Goal: Information Seeking & Learning: Learn about a topic

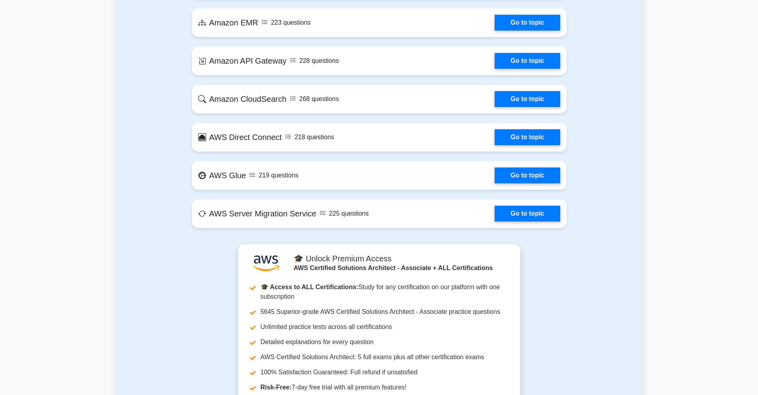
scroll to position [1289, 0]
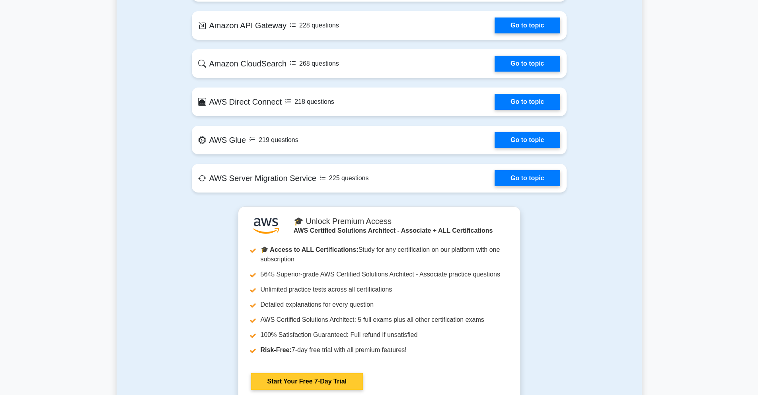
scroll to position [1384, 0]
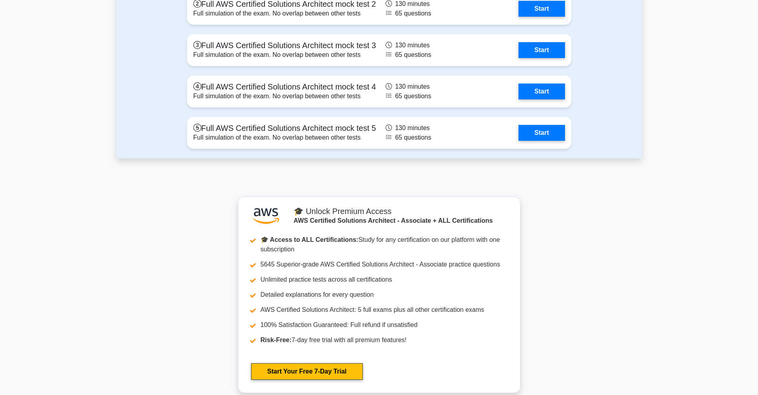
scroll to position [1909, 0]
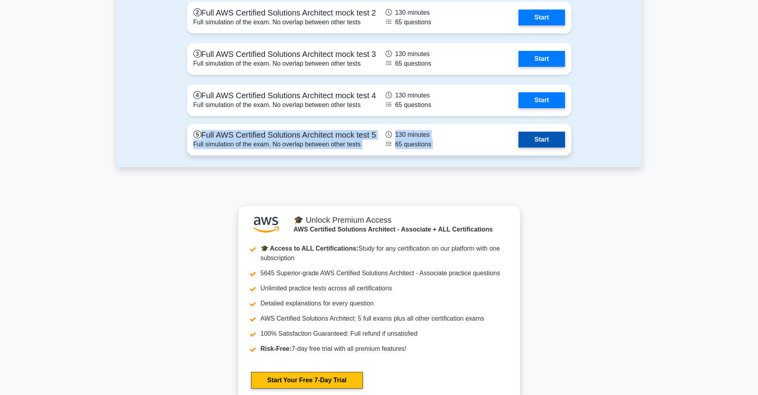
drag, startPoint x: 220, startPoint y: 141, endPoint x: 370, endPoint y: 141, distance: 149.9
click at [370, 141] on div "Full mock tests Full AWS Certified Solutions Architect mock test 1 Full simulat…" at bounding box center [379, 51] width 525 height 231
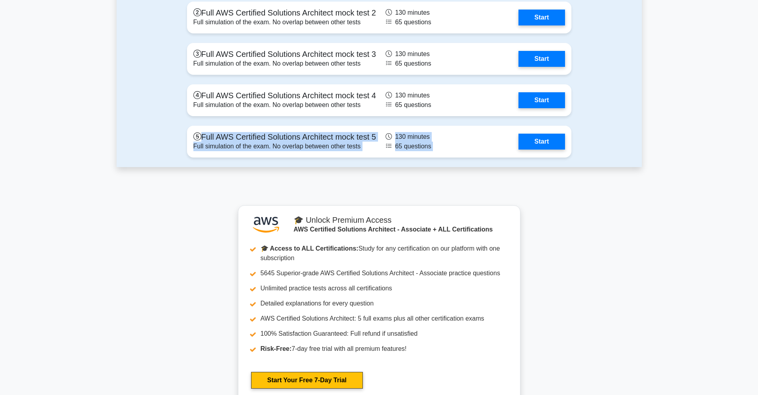
click at [365, 119] on div at bounding box center [365, 119] width 0 height 0
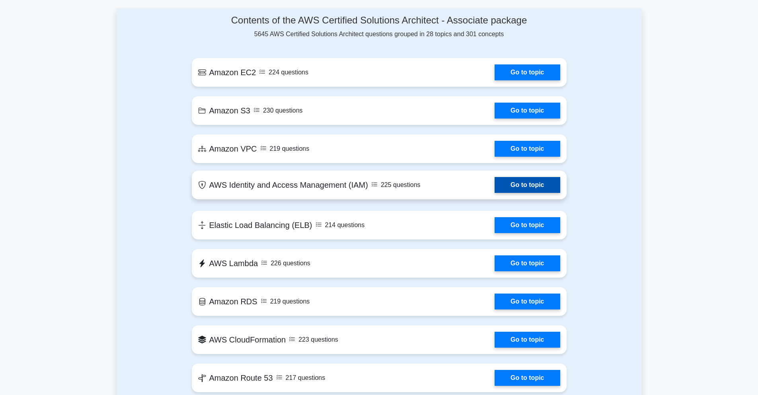
scroll to position [382, 0]
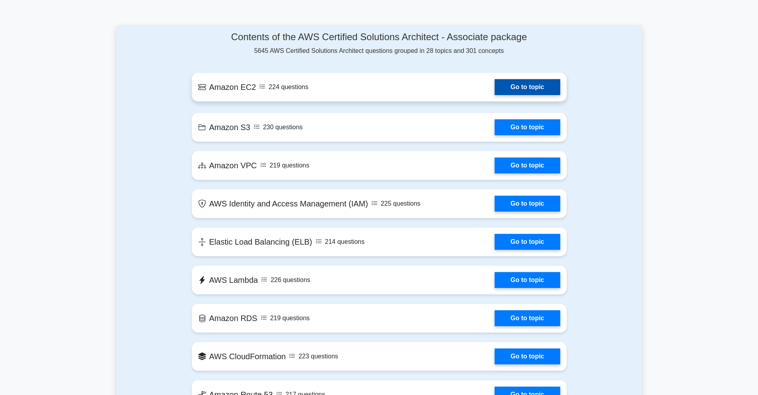
click at [523, 90] on link "Go to topic" at bounding box center [526, 87] width 65 height 16
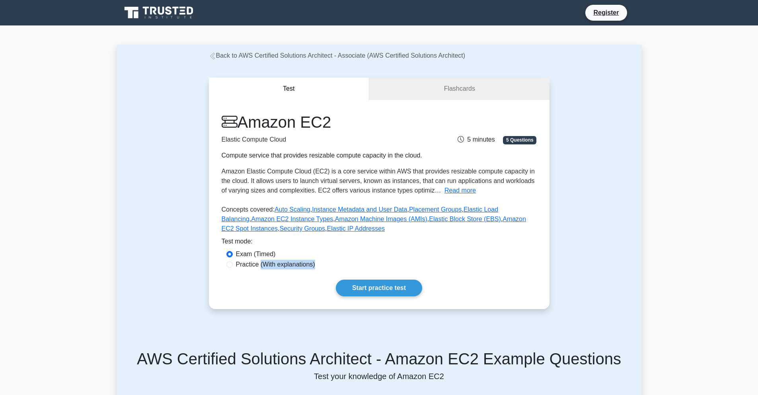
drag, startPoint x: 318, startPoint y: 264, endPoint x: 261, endPoint y: 264, distance: 56.9
click at [261, 264] on div "Practice (With explanations)" at bounding box center [378, 265] width 305 height 10
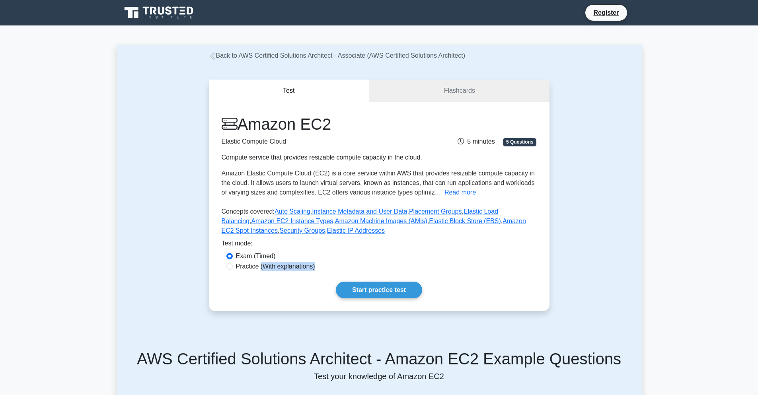
click at [256, 250] on div at bounding box center [256, 250] width 0 height 0
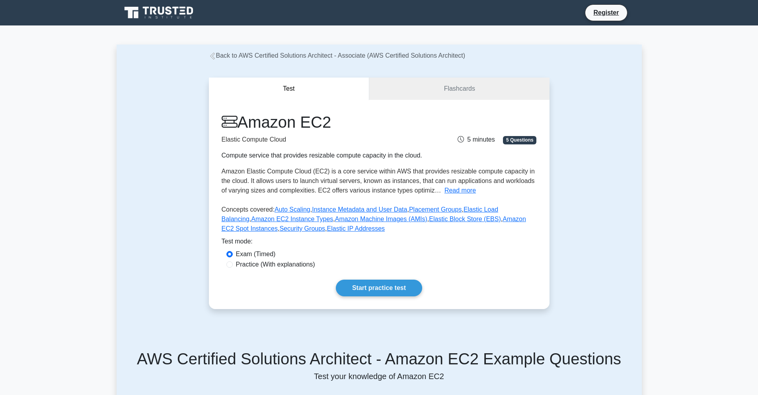
click at [286, 275] on div "Amazon EC2 Elastic Compute Cloud Compute service that provides resizable comput…" at bounding box center [379, 204] width 340 height 209
drag, startPoint x: 418, startPoint y: 74, endPoint x: 482, endPoint y: 93, distance: 67.4
click at [482, 93] on div "Test Flashcards Amazon EC2 Elastic Compute Cloud Compute service that provides …" at bounding box center [379, 195] width 350 height 270
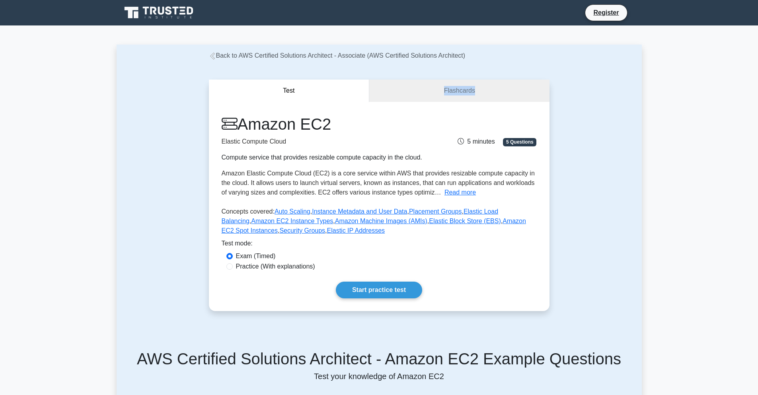
click at [477, 92] on div at bounding box center [477, 92] width 0 height 0
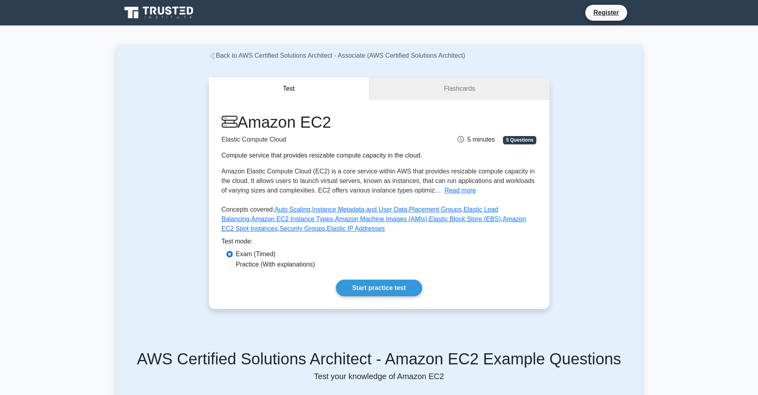
click at [371, 135] on p "Elastic Compute Cloud" at bounding box center [325, 140] width 207 height 10
click at [470, 87] on link "Flashcards" at bounding box center [459, 89] width 180 height 23
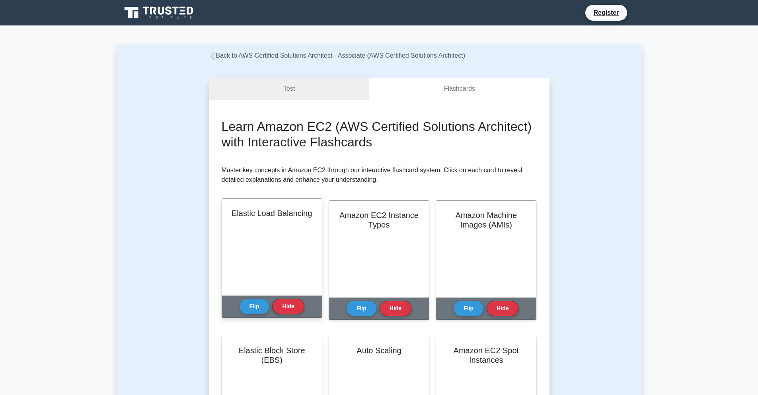
drag, startPoint x: 231, startPoint y: 308, endPoint x: 270, endPoint y: 276, distance: 50.6
click at [271, 290] on div "Elastic Load Balancing Elastic Load Balancing (ELB) is an AWS service that auto…" at bounding box center [272, 257] width 101 height 119
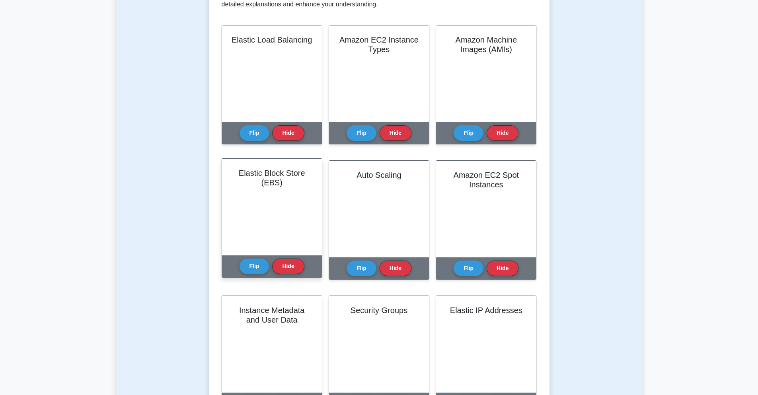
scroll to position [95, 0]
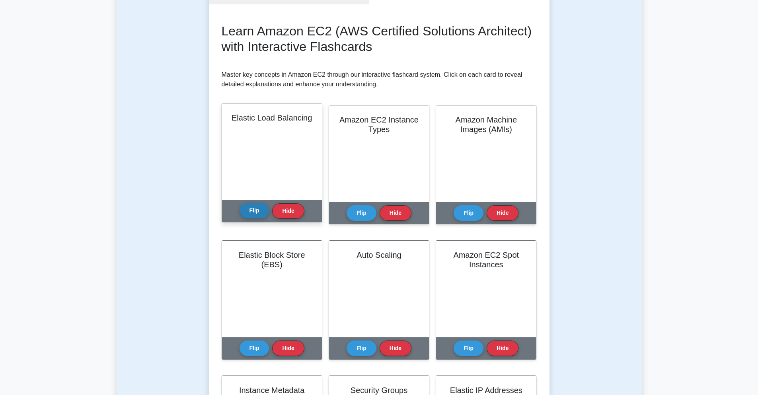
click at [249, 208] on button "Flip" at bounding box center [254, 211] width 30 height 16
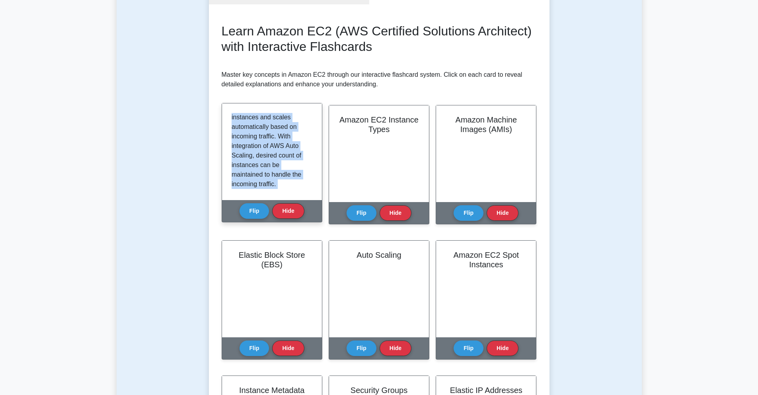
scroll to position [158, 0]
click at [288, 183] on p "Elastic Load Balancing (ELB) is an AWS service that automatically distributes i…" at bounding box center [270, 69] width 78 height 229
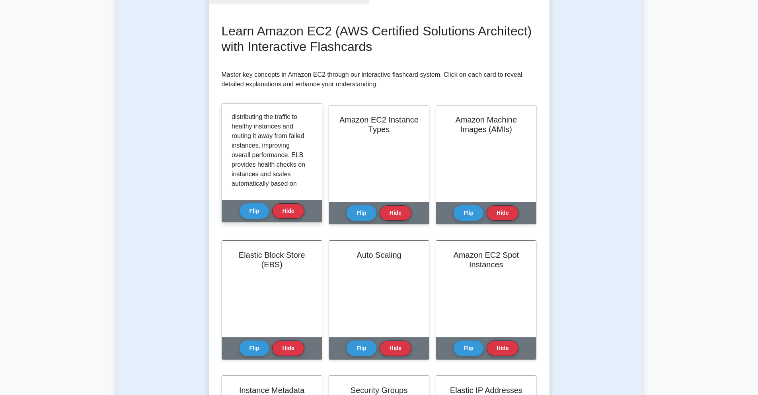
scroll to position [0, 0]
click at [252, 214] on button "Flip" at bounding box center [254, 211] width 30 height 16
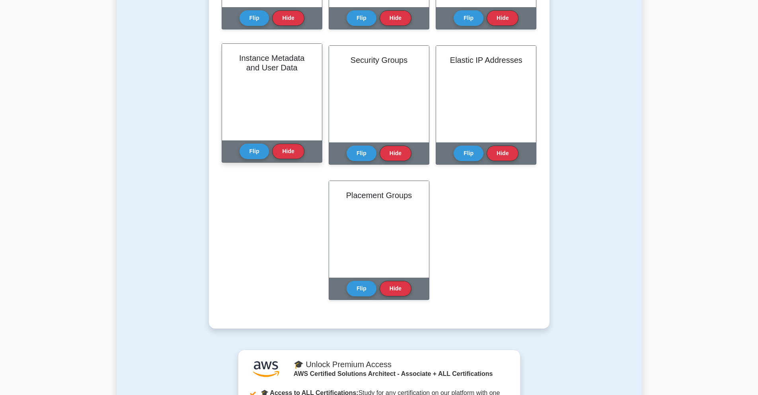
scroll to position [430, 0]
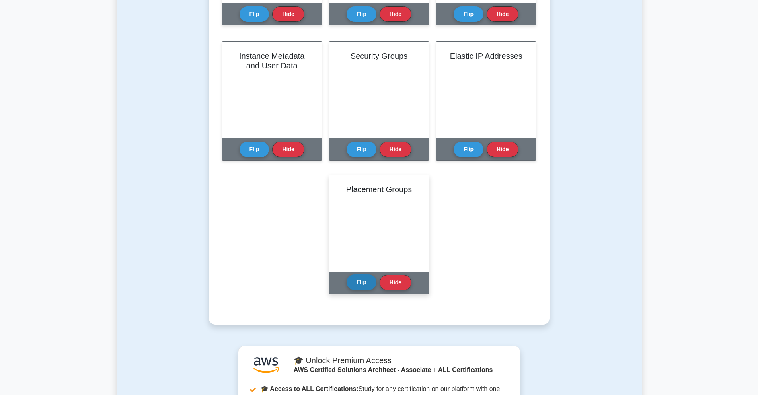
click at [363, 285] on button "Flip" at bounding box center [361, 282] width 30 height 16
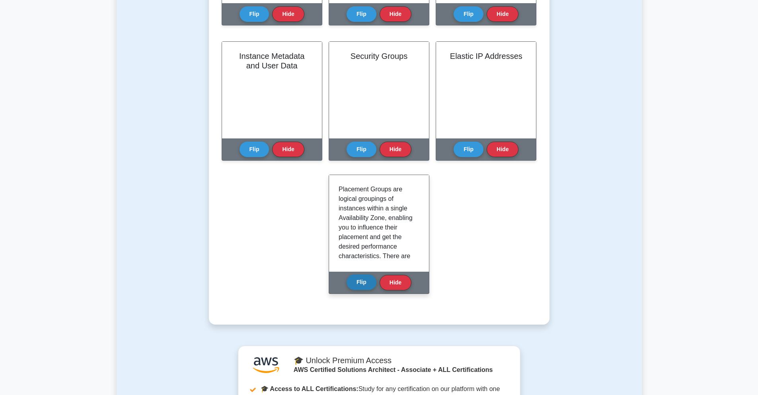
click at [362, 282] on button "Flip" at bounding box center [361, 282] width 30 height 16
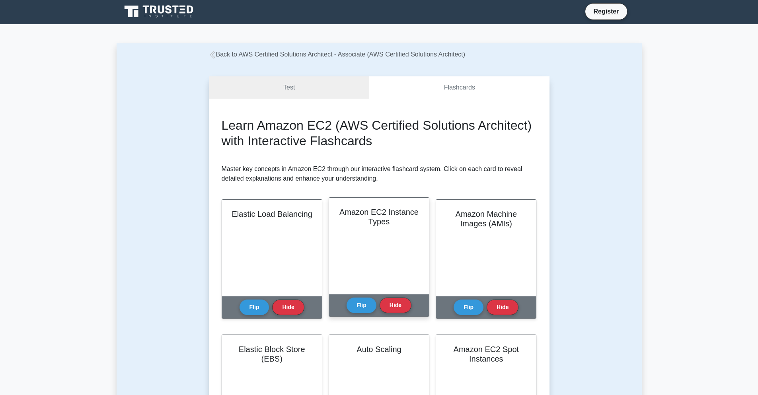
scroll to position [0, 0]
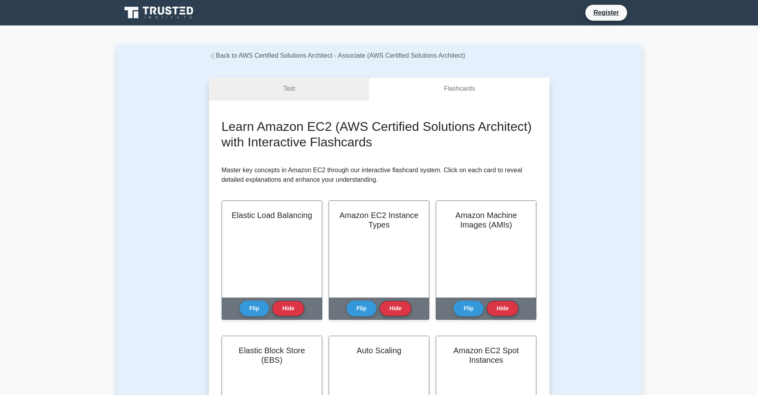
click at [287, 91] on link "Test" at bounding box center [289, 89] width 161 height 23
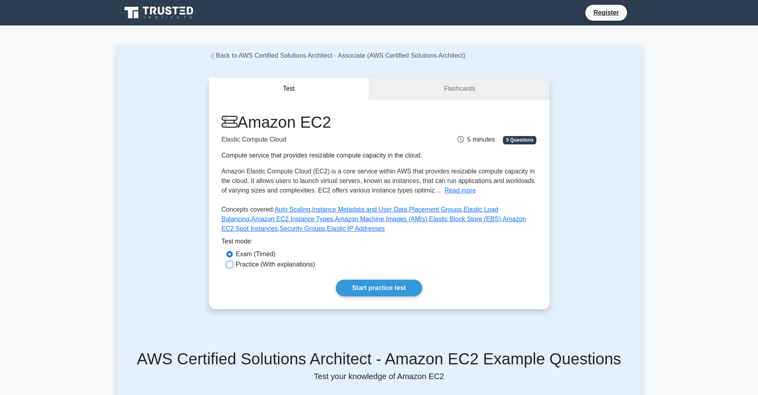
click at [232, 264] on input "Practice (With explanations)" at bounding box center [229, 264] width 6 height 6
radio input "true"
drag, startPoint x: 309, startPoint y: 157, endPoint x: 334, endPoint y: 156, distance: 24.7
click at [334, 156] on div "Compute service that provides resizable compute capacity in the cloud." at bounding box center [325, 156] width 207 height 10
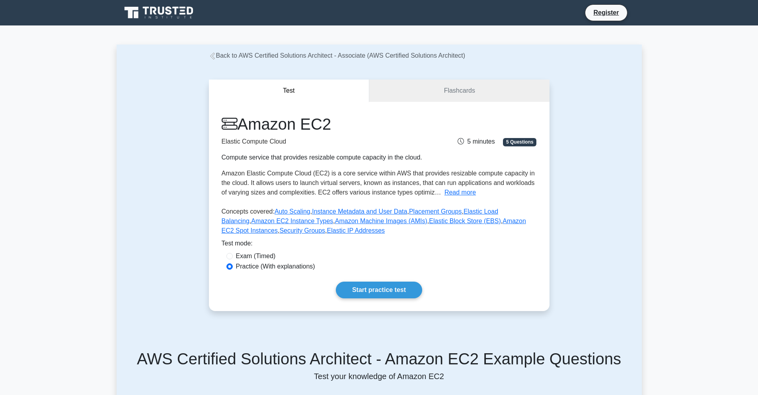
click at [328, 159] on div at bounding box center [328, 159] width 0 height 0
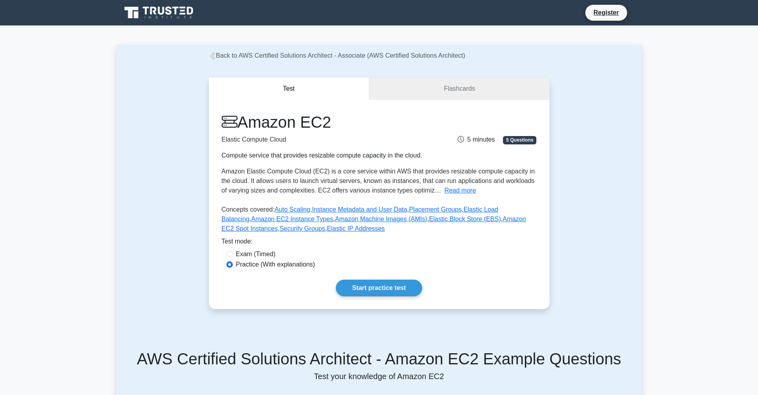
click at [358, 140] on p "Elastic Compute Cloud" at bounding box center [325, 140] width 207 height 10
click at [374, 291] on link "Start practice test" at bounding box center [379, 288] width 86 height 17
click at [452, 93] on link "Flashcards" at bounding box center [459, 89] width 180 height 23
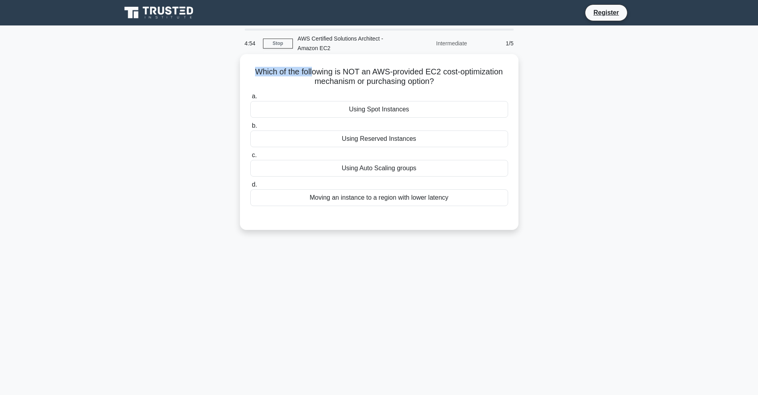
drag, startPoint x: 253, startPoint y: 68, endPoint x: 313, endPoint y: 70, distance: 60.1
click at [313, 70] on h5 "Which of the following is NOT an AWS-provided EC2 cost-optimization mechanism o…" at bounding box center [378, 77] width 259 height 20
click at [325, 80] on h5 "Which of the following is NOT an AWS-provided EC2 cost-optimization mechanism o…" at bounding box center [378, 77] width 259 height 20
drag, startPoint x: 312, startPoint y: 81, endPoint x: 431, endPoint y: 81, distance: 119.3
click at [431, 81] on h5 "Which of the following is NOT an AWS-provided EC2 cost-optimization mechanism o…" at bounding box center [378, 77] width 259 height 20
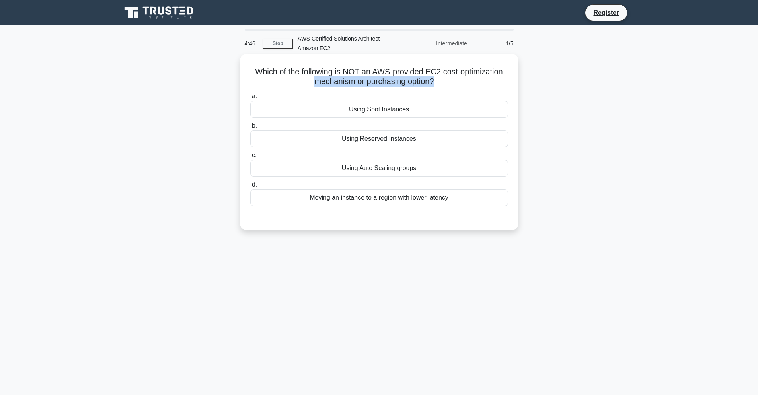
click at [263, 81] on h5 "Which of the following is NOT an AWS-provided EC2 cost-optimization mechanism o…" at bounding box center [378, 77] width 259 height 20
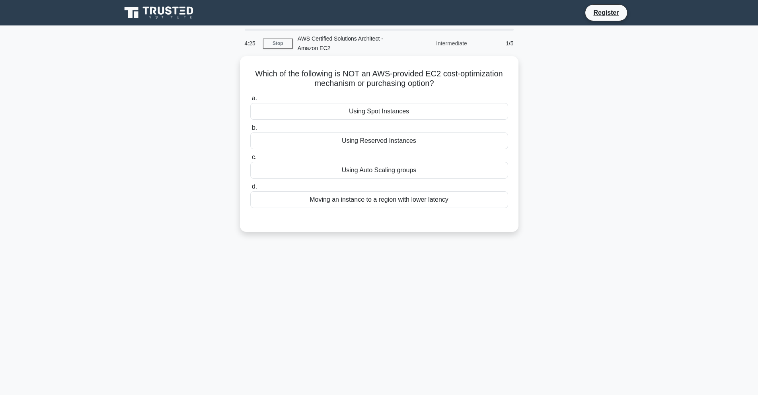
drag, startPoint x: 588, startPoint y: 90, endPoint x: 642, endPoint y: 105, distance: 55.7
click at [645, 106] on main "4:25 Stop AWS Certified Solutions Architect - Amazon EC2 Intermediate 1/5 Which…" at bounding box center [379, 227] width 758 height 404
drag, startPoint x: 318, startPoint y: 78, endPoint x: 227, endPoint y: 73, distance: 91.2
click at [227, 73] on div "Which of the following is NOT an AWS-provided EC2 cost-optimization mechanism o…" at bounding box center [379, 148] width 525 height 185
click at [222, 58] on div at bounding box center [222, 58] width 0 height 0
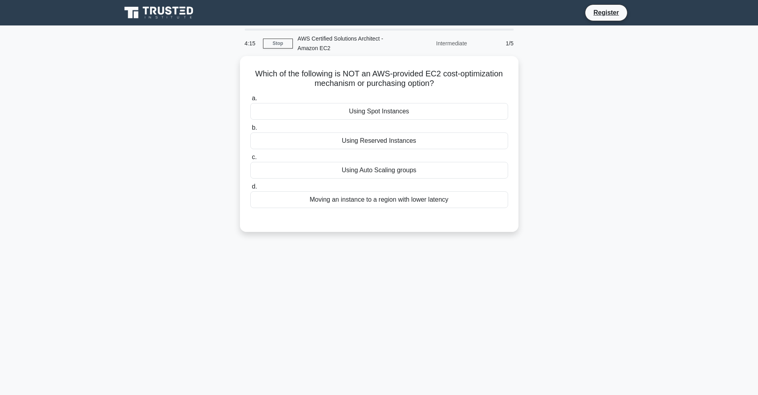
click at [192, 170] on div "Which of the following is NOT an AWS-provided EC2 cost-optimization mechanism o…" at bounding box center [379, 148] width 525 height 185
click at [389, 138] on div "Using Reserved Instances" at bounding box center [379, 138] width 258 height 17
click at [250, 128] on input "b. Using Reserved Instances" at bounding box center [250, 125] width 0 height 5
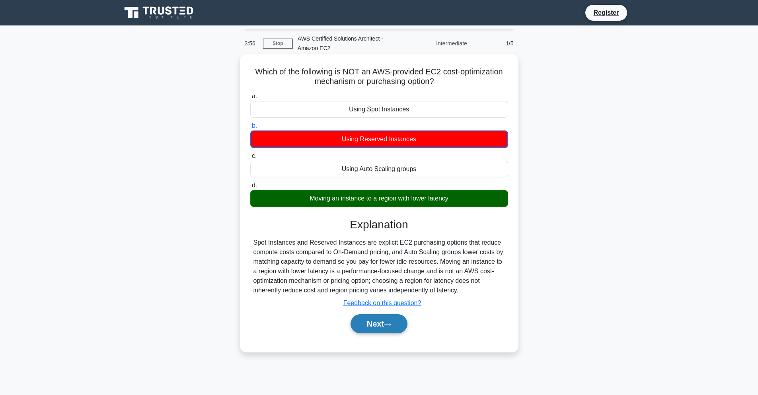
click at [368, 320] on button "Next" at bounding box center [378, 323] width 57 height 19
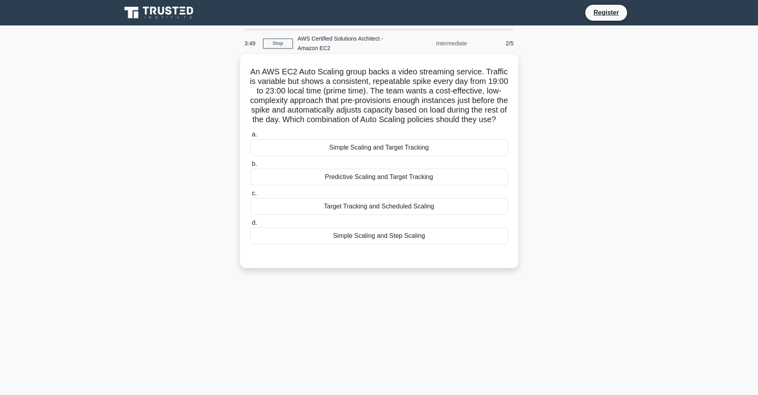
drag, startPoint x: 249, startPoint y: 72, endPoint x: 496, endPoint y: 124, distance: 251.9
click at [498, 122] on h5 "An AWS EC2 Auto Scaling group backs a video streaming service. Traffic is varia…" at bounding box center [378, 96] width 259 height 58
click at [427, 118] on h5 "An AWS EC2 Auto Scaling group backs a video streaming service. Traffic is varia…" at bounding box center [378, 96] width 259 height 58
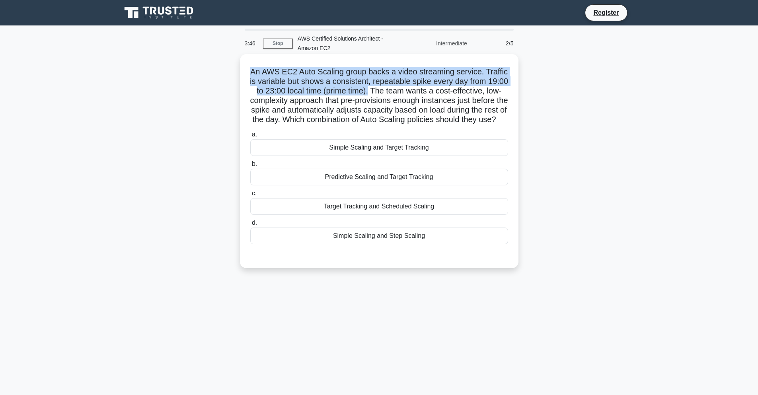
drag, startPoint x: 250, startPoint y: 73, endPoint x: 368, endPoint y: 88, distance: 119.5
click at [368, 88] on h5 "An AWS EC2 Auto Scaling group backs a video streaming service. Traffic is varia…" at bounding box center [378, 96] width 259 height 58
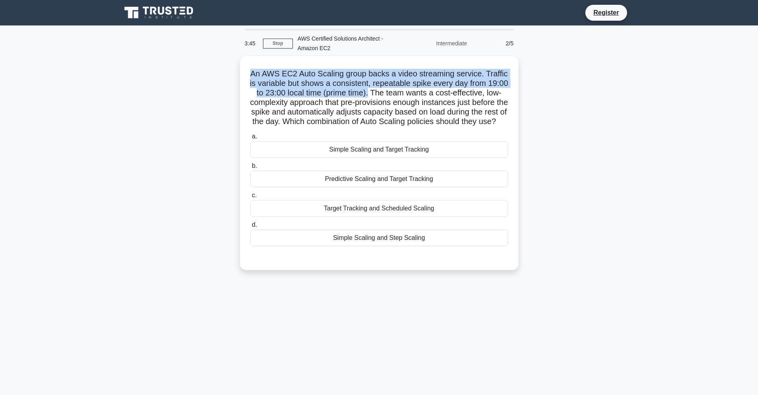
click at [363, 95] on div at bounding box center [363, 95] width 0 height 0
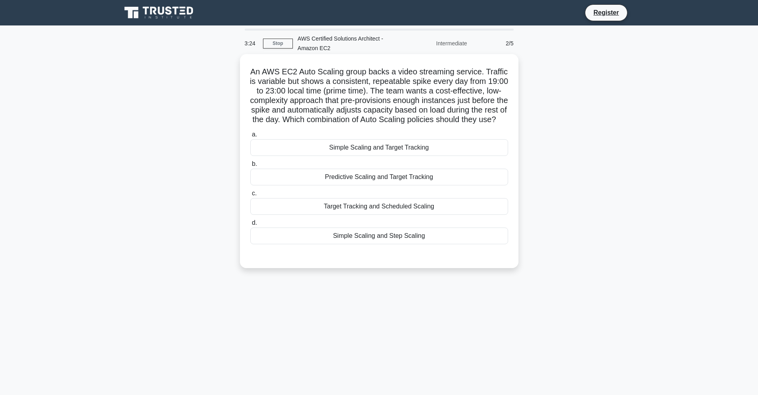
click at [371, 89] on h5 "An AWS EC2 Auto Scaling group backs a video streaming service. Traffic is varia…" at bounding box center [378, 96] width 259 height 58
drag, startPoint x: 370, startPoint y: 90, endPoint x: 499, endPoint y: 118, distance: 131.9
click at [499, 118] on h5 "An AWS EC2 Auto Scaling group backs a video streaming service. Traffic is varia…" at bounding box center [378, 96] width 259 height 58
click at [591, 208] on div "An AWS EC2 Auto Scaling group backs a video streaming service. Traffic is varia…" at bounding box center [379, 168] width 525 height 224
click at [387, 235] on div "Simple Scaling and Step Scaling" at bounding box center [379, 235] width 258 height 17
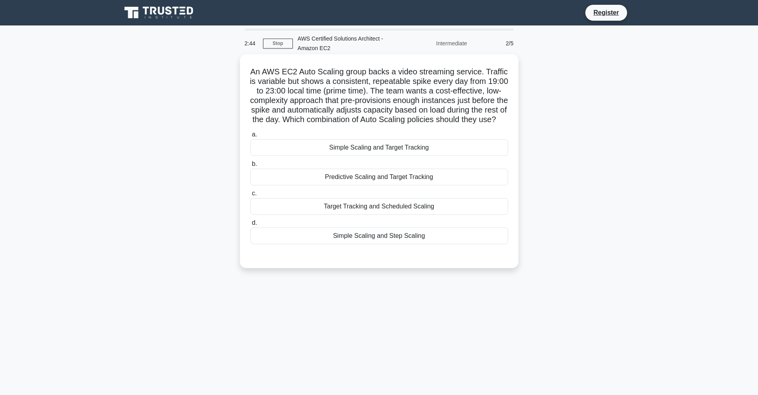
click at [250, 225] on input "d. Simple Scaling and Step Scaling" at bounding box center [250, 222] width 0 height 5
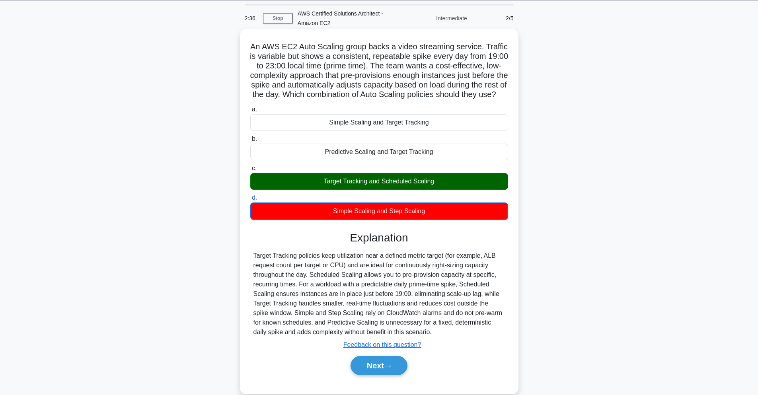
scroll to position [39, 0]
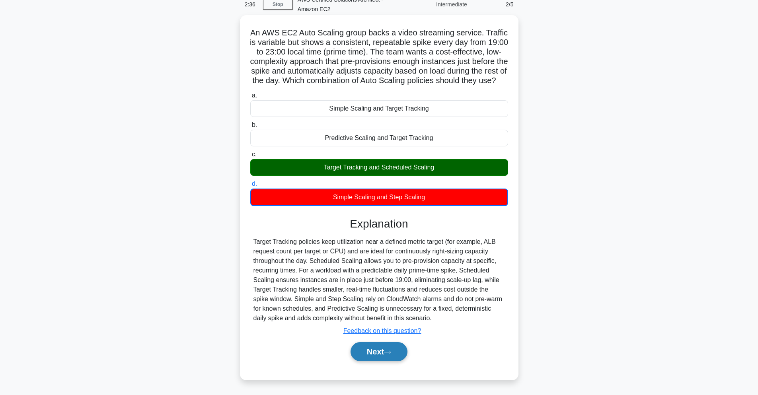
click at [376, 351] on button "Next" at bounding box center [378, 351] width 57 height 19
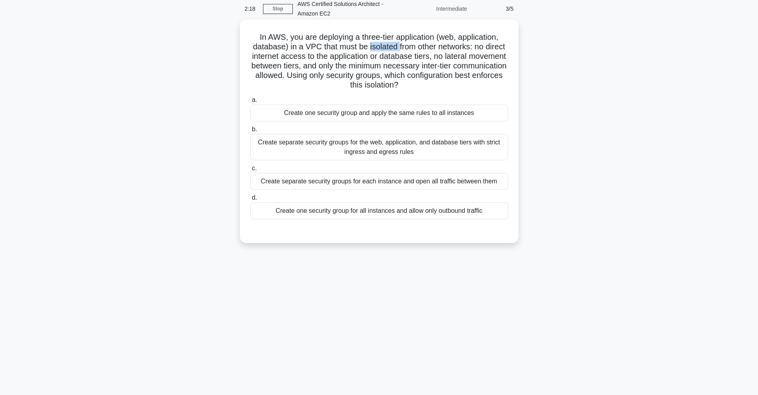
drag, startPoint x: 399, startPoint y: 48, endPoint x: 370, endPoint y: 49, distance: 28.6
click at [370, 49] on h5 "In AWS, you are deploying a three-tier application (web, application, database)…" at bounding box center [378, 61] width 259 height 58
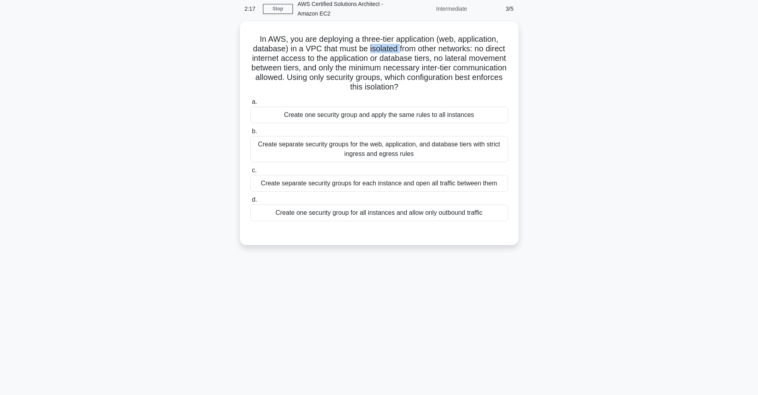
click at [365, 51] on div at bounding box center [365, 51] width 0 height 0
click at [575, 67] on div "In AWS, you are deploying a three-tier application (web, application, database)…" at bounding box center [379, 137] width 525 height 233
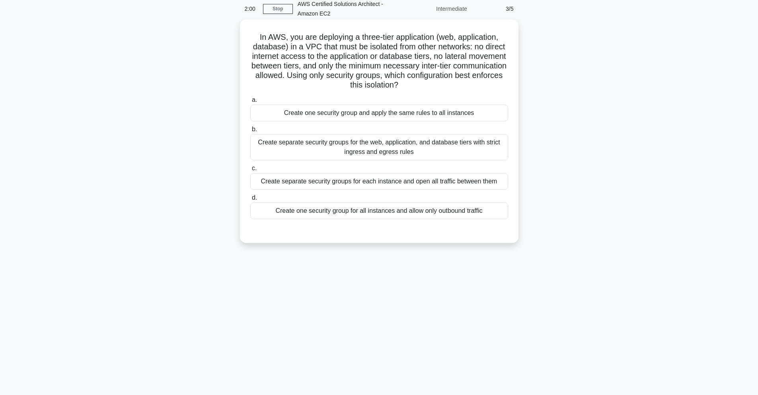
drag, startPoint x: 433, startPoint y: 58, endPoint x: 449, endPoint y: 84, distance: 30.9
click at [450, 84] on h5 "In AWS, you are deploying a three-tier application (web, application, database)…" at bounding box center [378, 61] width 259 height 58
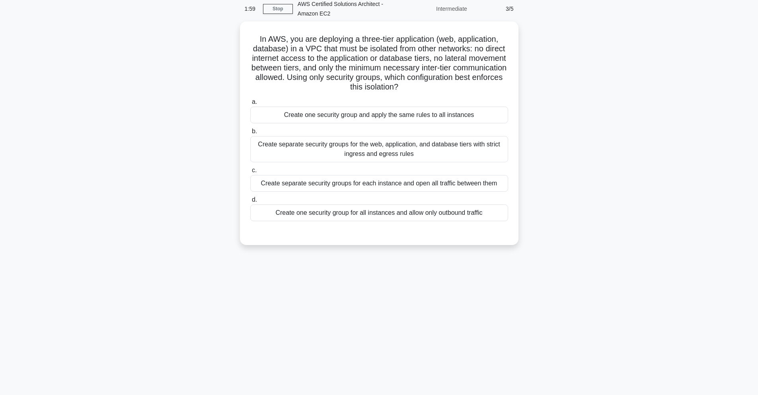
click at [445, 89] on div at bounding box center [445, 89] width 0 height 0
click at [567, 163] on div "In AWS, you are deploying a three-tier application (web, application, database)…" at bounding box center [379, 137] width 525 height 233
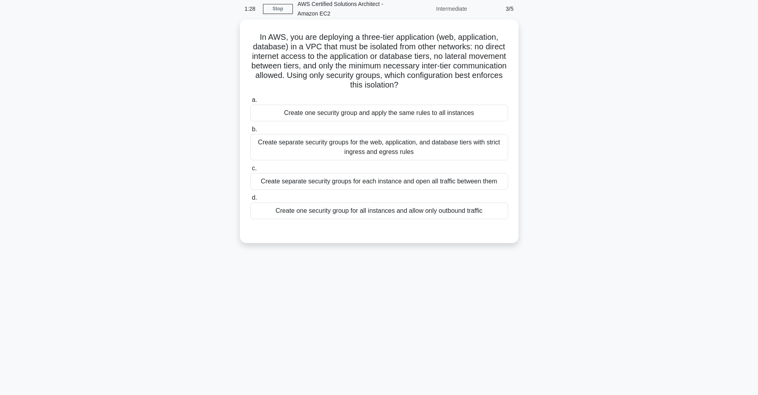
click at [411, 146] on div "Create separate security groups for the web, application, and database tiers wi…" at bounding box center [379, 147] width 258 height 26
click at [250, 132] on input "b. Create separate security groups for the web, application, and database tiers…" at bounding box center [250, 129] width 0 height 5
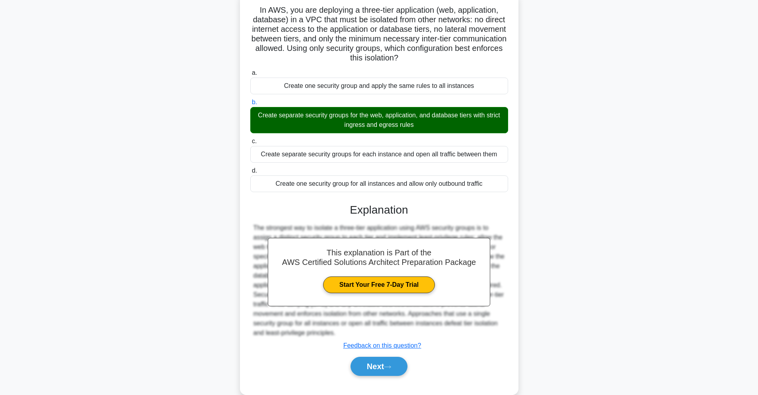
scroll to position [76, 0]
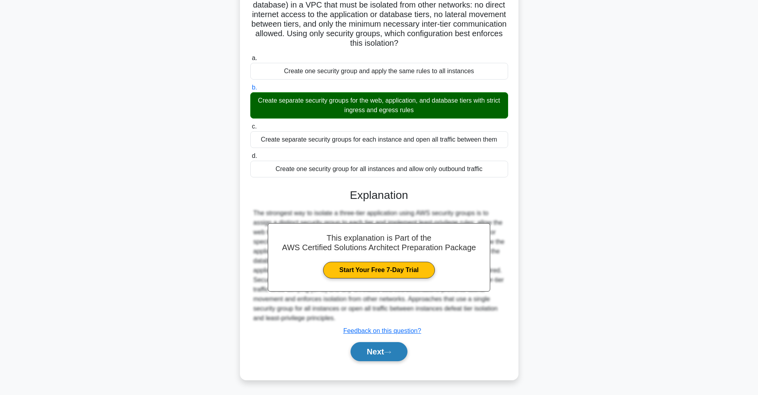
click at [384, 354] on button "Next" at bounding box center [378, 351] width 57 height 19
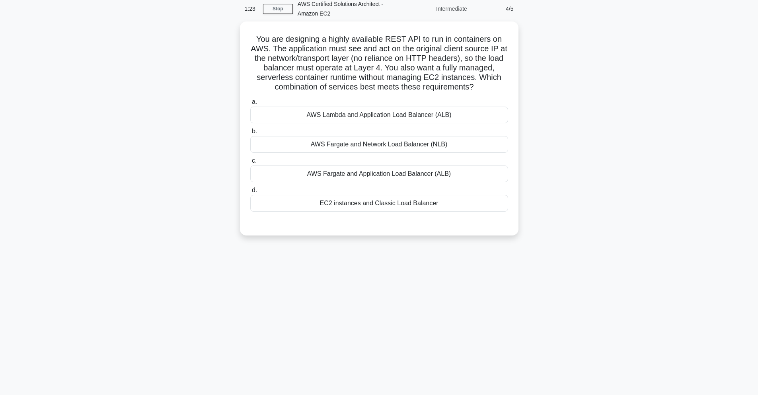
scroll to position [35, 0]
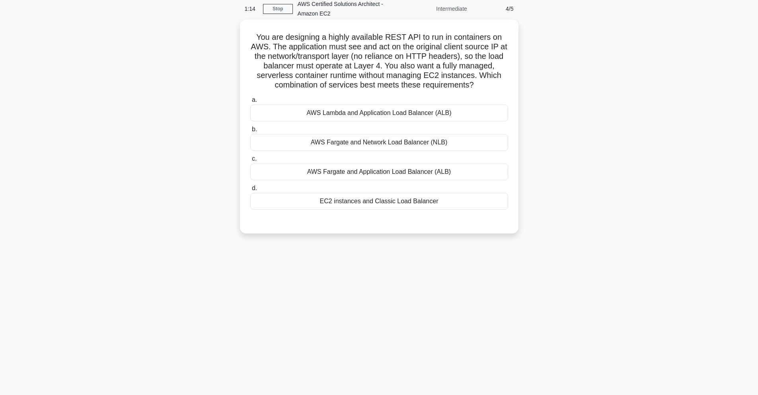
drag, startPoint x: 254, startPoint y: 37, endPoint x: 485, endPoint y: 87, distance: 236.1
click at [486, 86] on h5 "You are designing a highly available REST API to run in containers on AWS. The …" at bounding box center [378, 61] width 259 height 58
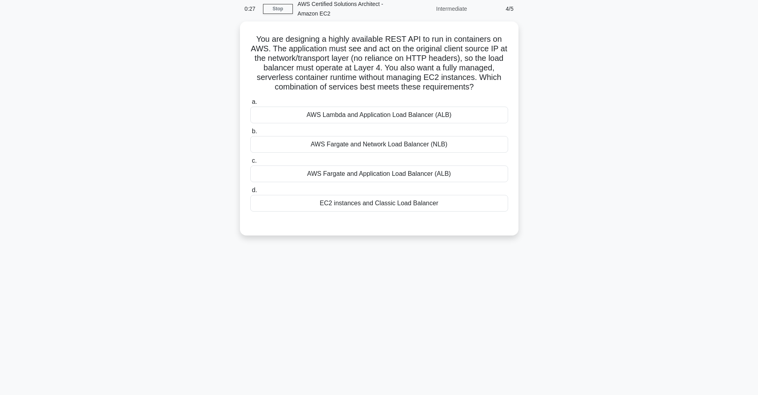
click at [558, 259] on div "0:27 Stop AWS Certified Solutions Architect - Amazon EC2 Intermediate 4/5 You a…" at bounding box center [379, 193] width 525 height 398
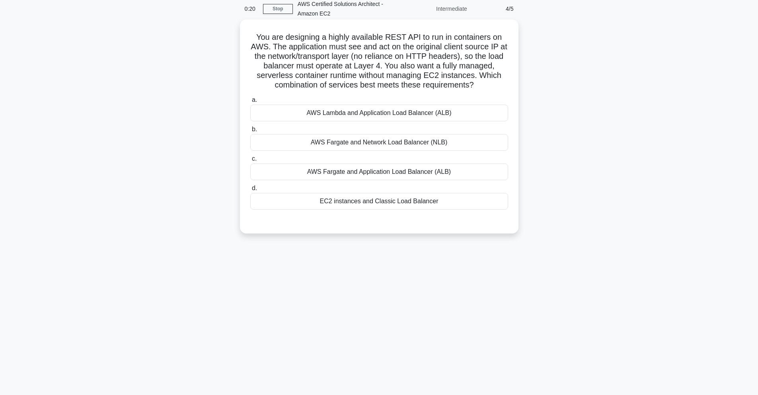
click at [392, 112] on div "AWS Lambda and Application Load Balancer (ALB)" at bounding box center [379, 113] width 258 height 17
click at [250, 103] on input "a. AWS Lambda and Application Load Balancer (ALB)" at bounding box center [250, 99] width 0 height 5
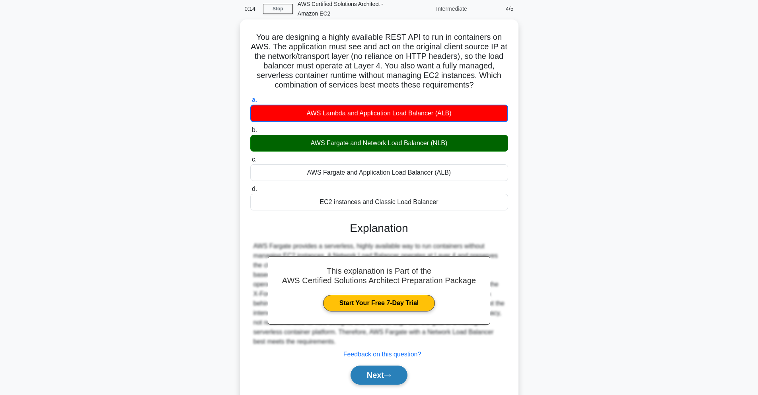
click at [388, 378] on button "Next" at bounding box center [378, 374] width 57 height 19
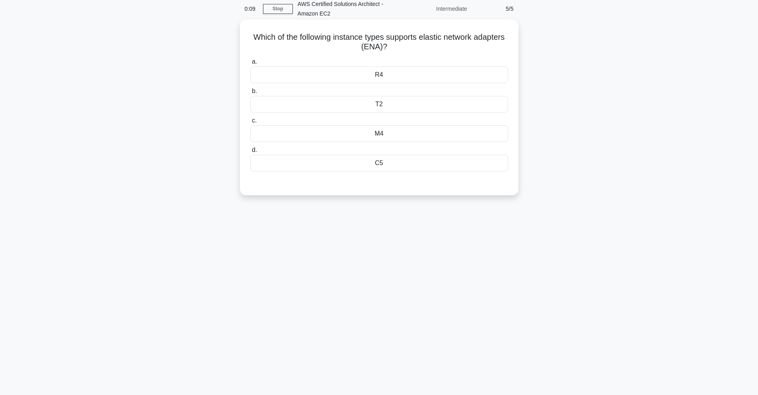
drag, startPoint x: 252, startPoint y: 34, endPoint x: 397, endPoint y: 49, distance: 145.5
click at [397, 49] on h5 "Which of the following instance types supports elastic network adapters (ENA)? …" at bounding box center [378, 42] width 259 height 20
click at [392, 51] on div at bounding box center [392, 51] width 0 height 0
click at [609, 134] on div "Which of the following instance types supports elastic network adapters (ENA)? …" at bounding box center [379, 113] width 525 height 185
click at [383, 104] on div "T2" at bounding box center [379, 104] width 258 height 17
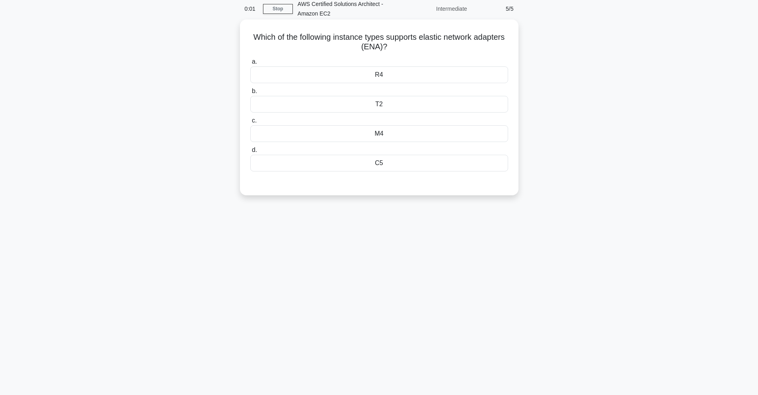
click at [250, 94] on input "b. T2" at bounding box center [250, 91] width 0 height 5
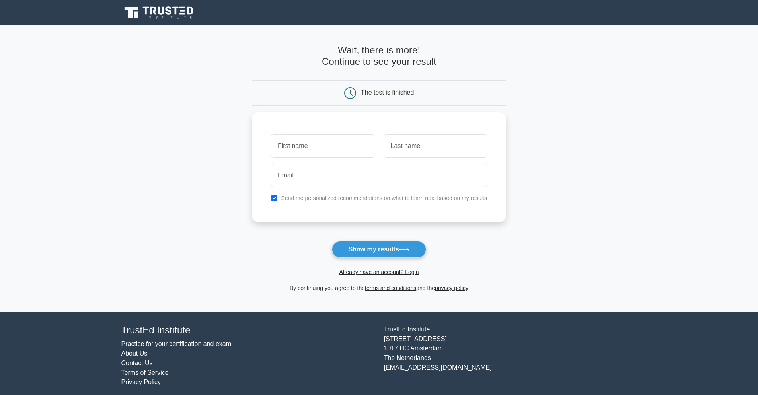
click at [169, 111] on main "Wait, there is more! Continue to see your result The test is finished and the" at bounding box center [379, 168] width 758 height 286
click at [200, 72] on main "Wait, there is more! Continue to see your result The test is finished and the" at bounding box center [379, 168] width 758 height 286
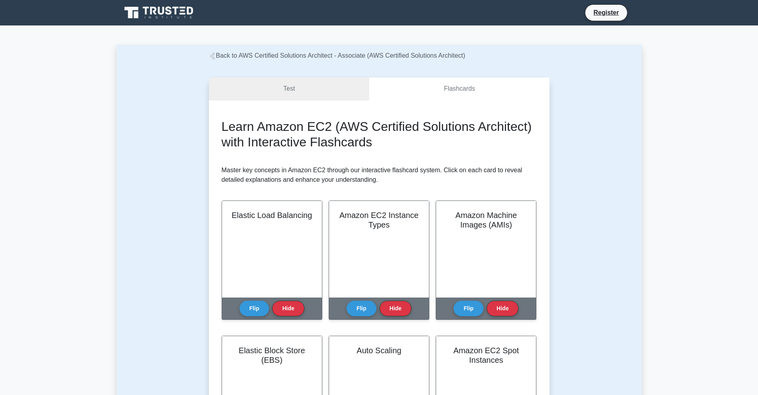
click at [319, 86] on link "Test" at bounding box center [289, 89] width 161 height 23
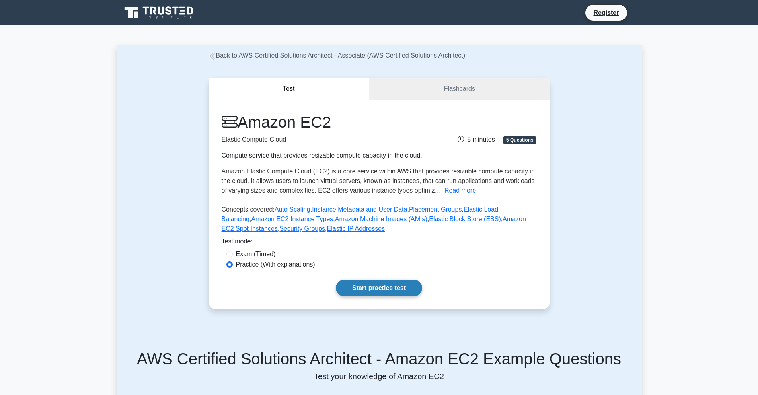
click at [402, 280] on link "Start practice test" at bounding box center [379, 288] width 86 height 17
click at [227, 254] on input "Exam (Timed)" at bounding box center [229, 254] width 6 height 6
radio input "true"
click at [355, 287] on link "Start practice test" at bounding box center [379, 288] width 86 height 17
click at [444, 92] on link "Flashcards" at bounding box center [459, 89] width 180 height 23
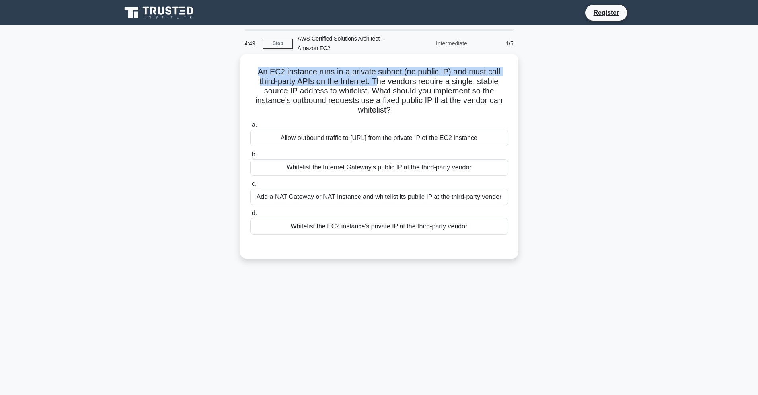
drag, startPoint x: 252, startPoint y: 71, endPoint x: 375, endPoint y: 78, distance: 123.1
click at [375, 78] on h5 "An EC2 instance runs in a private subnet (no public IP) and must call third-par…" at bounding box center [378, 91] width 259 height 49
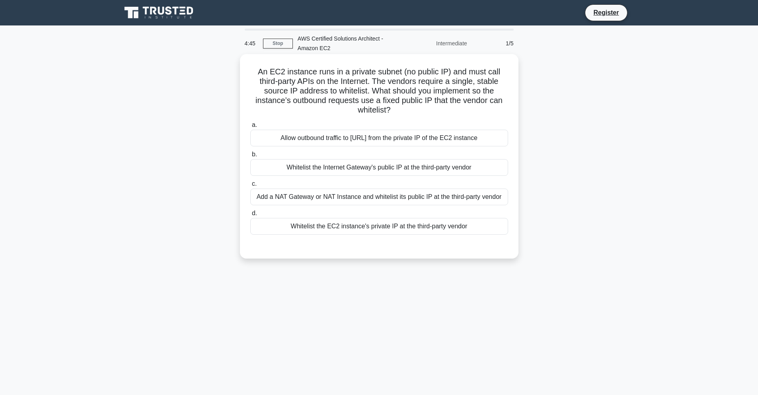
click at [393, 198] on div "Add a NAT Gateway or NAT Instance and whitelist its public IP at the third-part…" at bounding box center [379, 197] width 258 height 17
click at [250, 187] on input "c. Add a NAT Gateway or NAT Instance and whitelist its public IP at the third-p…" at bounding box center [250, 183] width 0 height 5
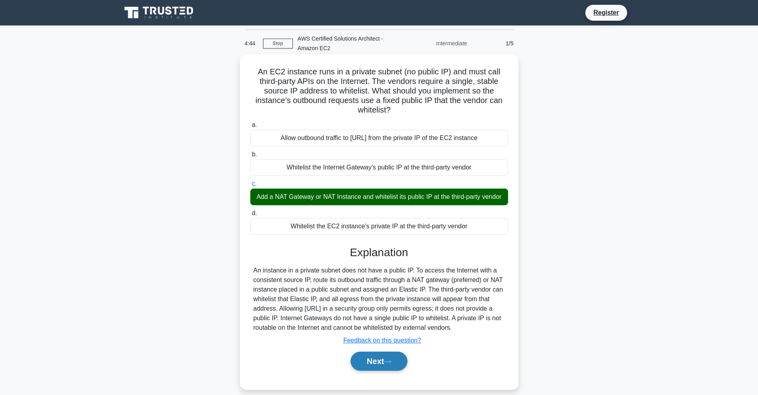
click at [378, 362] on button "Next" at bounding box center [378, 361] width 57 height 19
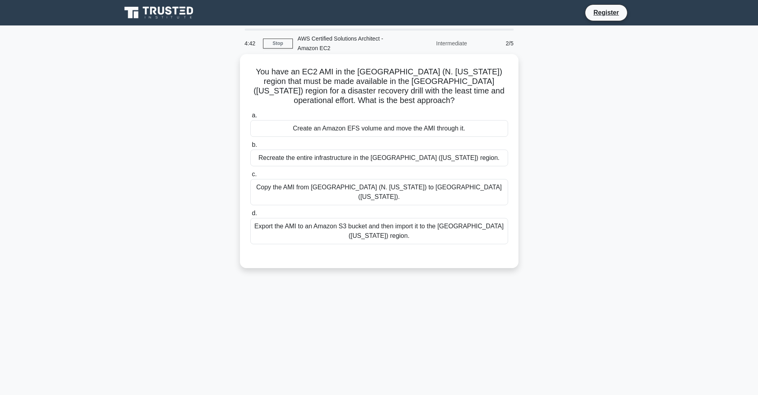
click at [375, 223] on div "Export the AMI to an Amazon S3 bucket and then import it to the US West (Oregon…" at bounding box center [379, 231] width 258 height 26
click at [250, 216] on input "d. Export the AMI to an Amazon S3 bucket and then import it to the US West (Ore…" at bounding box center [250, 213] width 0 height 5
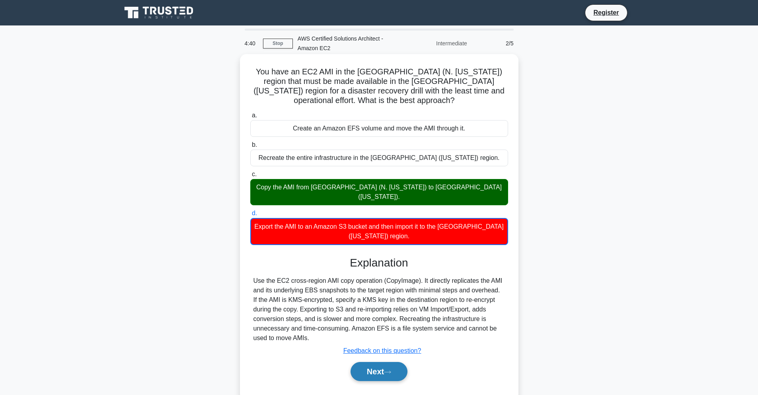
click at [393, 369] on button "Next" at bounding box center [378, 371] width 57 height 19
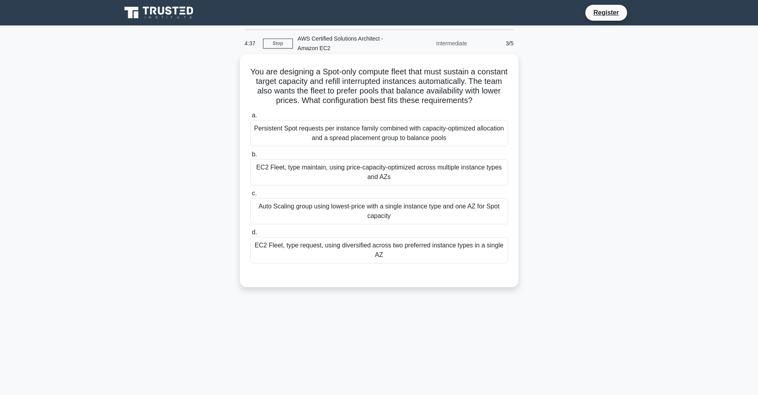
click at [371, 134] on div "Persistent Spot requests per instance family combined with capacity-optimized a…" at bounding box center [379, 133] width 258 height 26
click at [250, 118] on input "a. Persistent Spot requests per instance family combined with capacity-optimize…" at bounding box center [250, 115] width 0 height 5
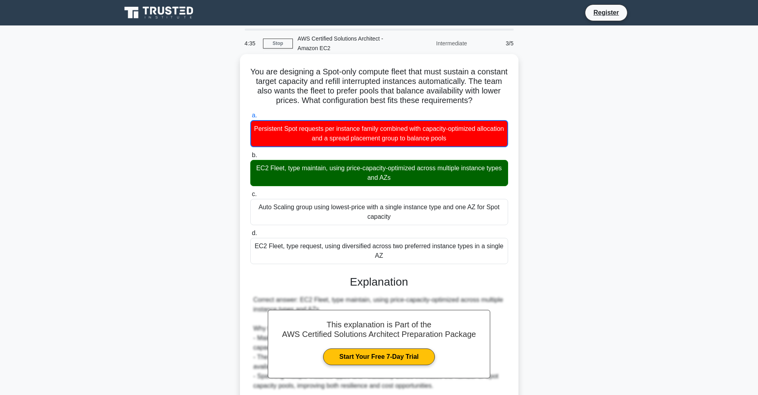
scroll to position [143, 0]
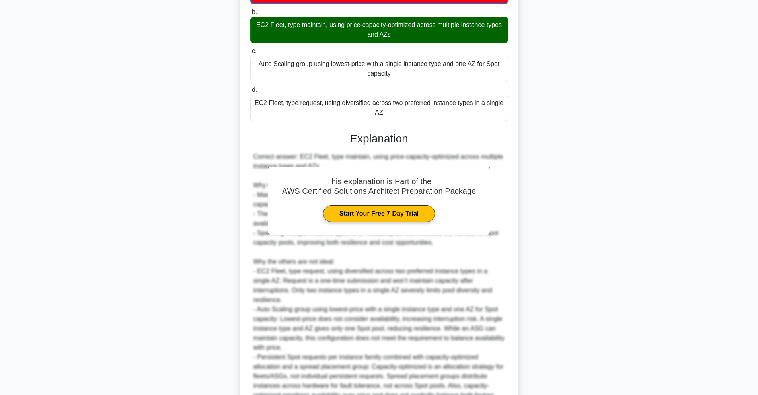
click at [401, 305] on div "Correct answer: EC2 Fleet, type maintain, using price-capacity-optimized across…" at bounding box center [378, 276] width 251 height 248
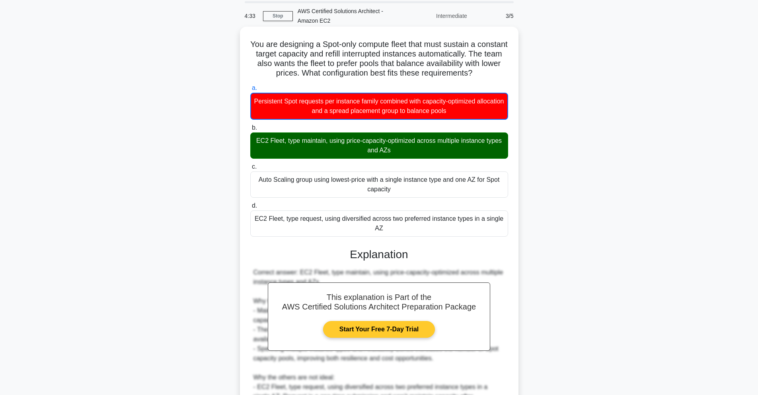
scroll to position [0, 0]
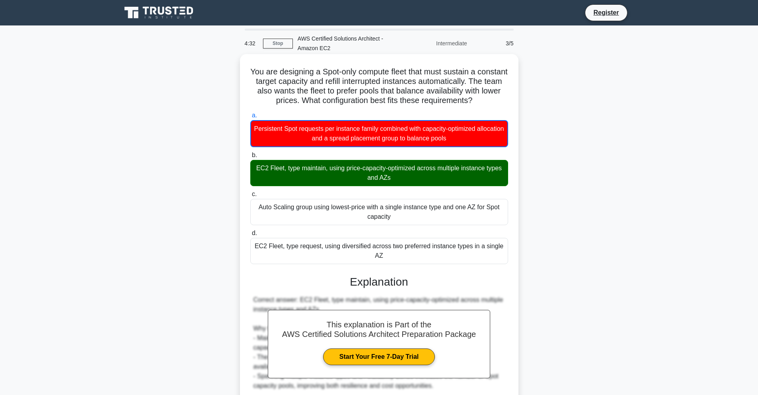
click at [471, 280] on h3 "Explanation" at bounding box center [379, 282] width 248 height 14
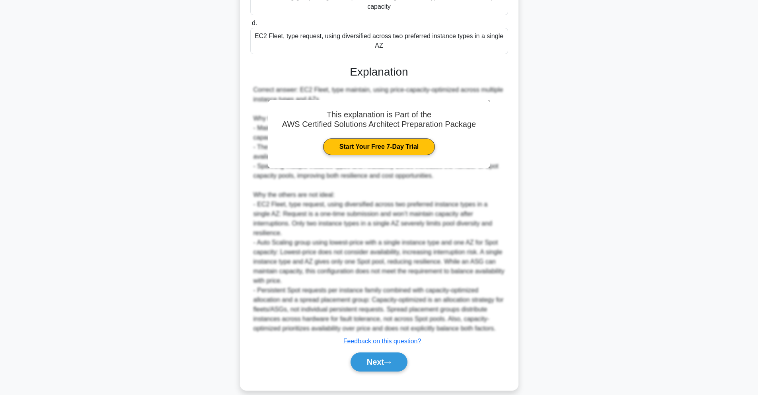
scroll to position [220, 0]
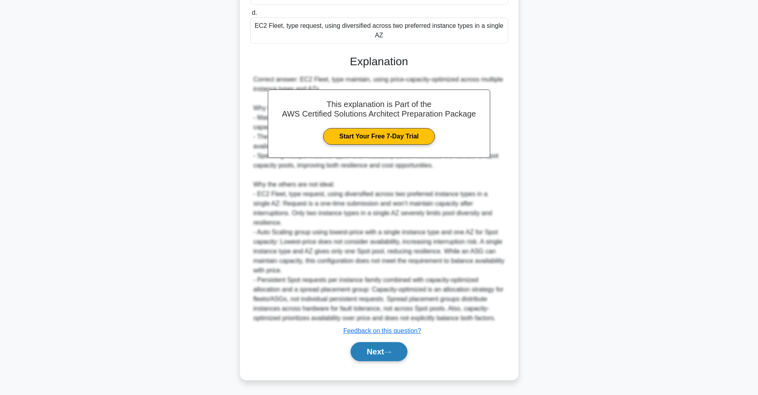
click at [387, 348] on button "Next" at bounding box center [378, 351] width 57 height 19
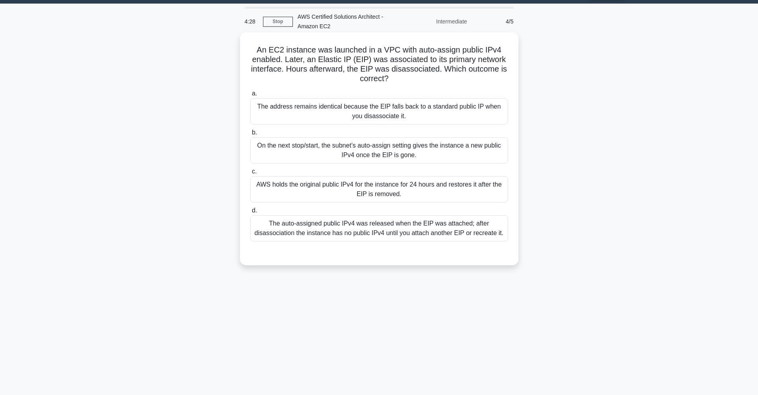
scroll to position [0, 0]
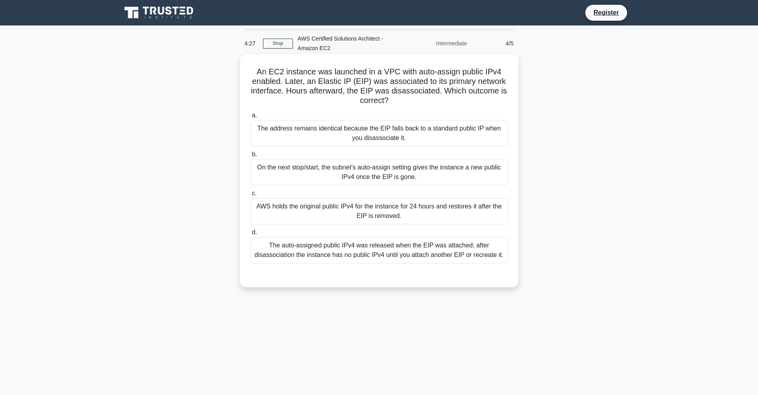
click at [400, 250] on div "The auto-assigned public IPv4 was released when the EIP was attached; after dis…" at bounding box center [379, 250] width 258 height 26
click at [250, 235] on input "d. The auto-assigned public IPv4 was released when the EIP was attached; after …" at bounding box center [250, 232] width 0 height 5
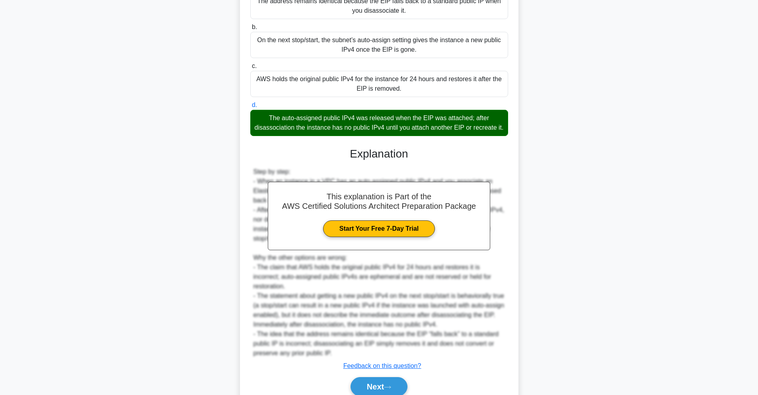
scroll to position [162, 0]
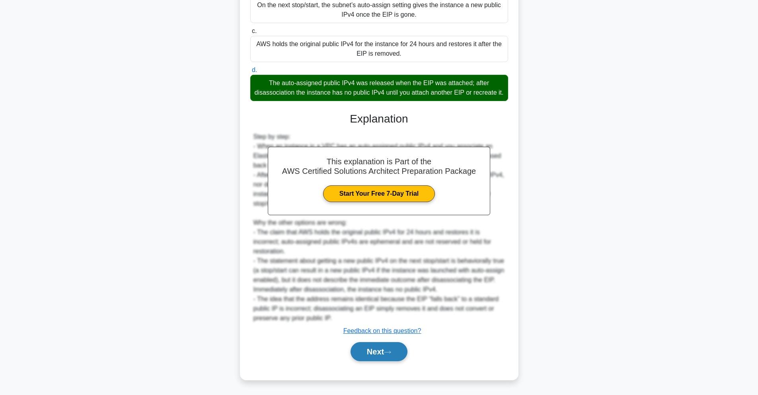
click at [377, 347] on button "Next" at bounding box center [378, 351] width 57 height 19
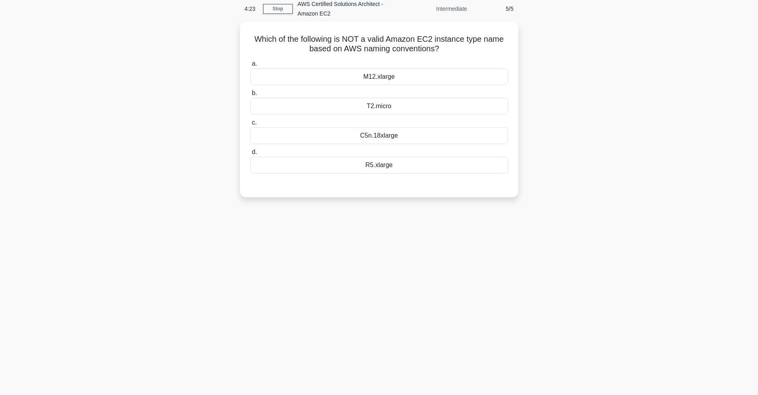
scroll to position [35, 0]
click at [379, 134] on div "C5n.18xlarge" at bounding box center [379, 133] width 258 height 17
click at [250, 123] on input "c. C5n.18xlarge" at bounding box center [250, 120] width 0 height 5
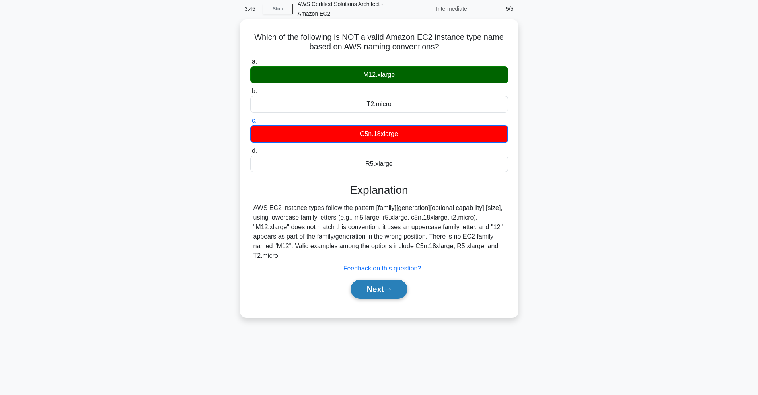
click at [380, 292] on button "Next" at bounding box center [378, 289] width 57 height 19
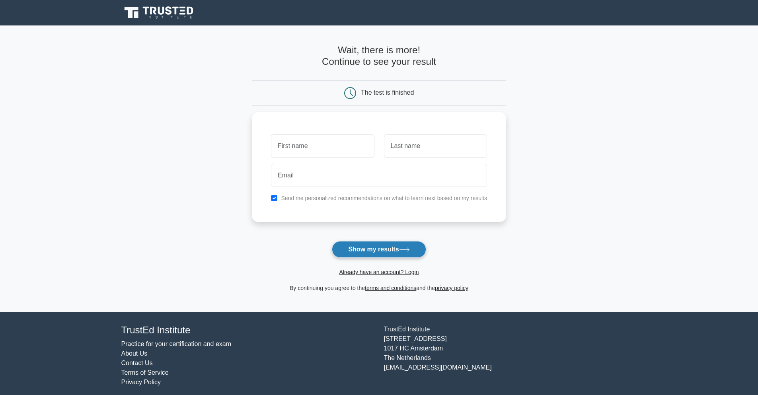
click at [387, 249] on button "Show my results" at bounding box center [379, 249] width 94 height 17
click at [378, 255] on button "Show my results" at bounding box center [379, 249] width 94 height 17
drag, startPoint x: 268, startPoint y: 236, endPoint x: 240, endPoint y: 218, distance: 34.0
click at [261, 235] on form "Wait, there is more! Continue to see your result The test is finished and the" at bounding box center [379, 169] width 254 height 248
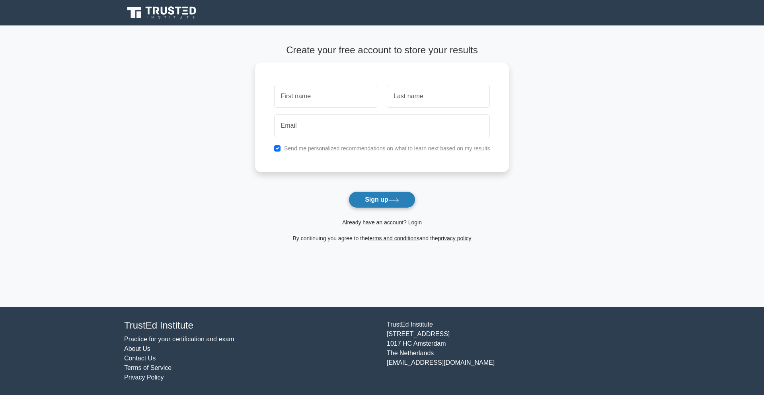
click at [377, 202] on button "Sign up" at bounding box center [381, 199] width 67 height 17
click at [307, 89] on input "text" at bounding box center [325, 94] width 103 height 23
type input "[PERSON_NAME]"
click at [414, 103] on input "text" at bounding box center [438, 94] width 103 height 23
type input "le"
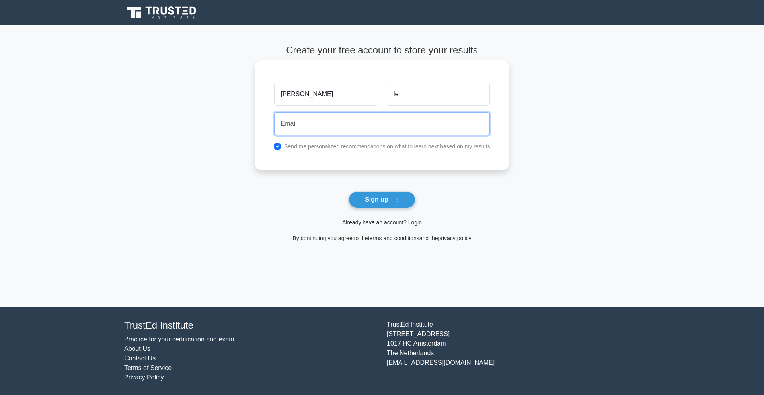
click at [365, 132] on input "email" at bounding box center [382, 123] width 216 height 23
type input "nhutlephu2@gmail.com"
click at [348, 191] on button "Sign up" at bounding box center [381, 199] width 67 height 17
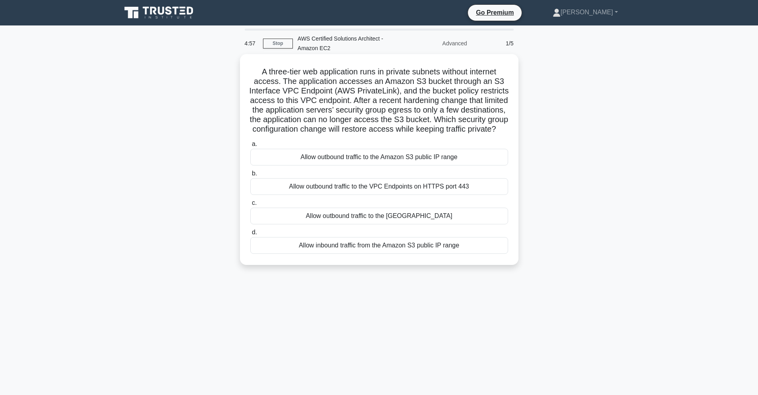
click at [383, 187] on div "Allow outbound traffic to the VPC Endpoints on HTTPS port 443" at bounding box center [379, 186] width 258 height 17
click at [250, 176] on input "b. Allow outbound traffic to the VPC Endpoints on HTTPS port 443" at bounding box center [250, 173] width 0 height 5
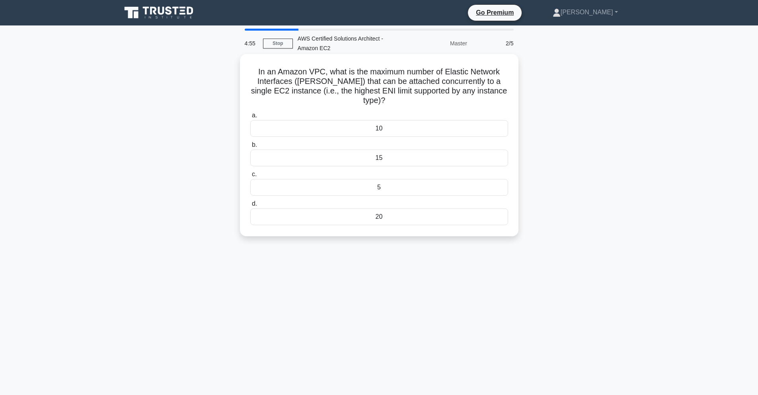
click at [387, 150] on div "15" at bounding box center [379, 158] width 258 height 17
click at [250, 148] on input "b. 15" at bounding box center [250, 144] width 0 height 5
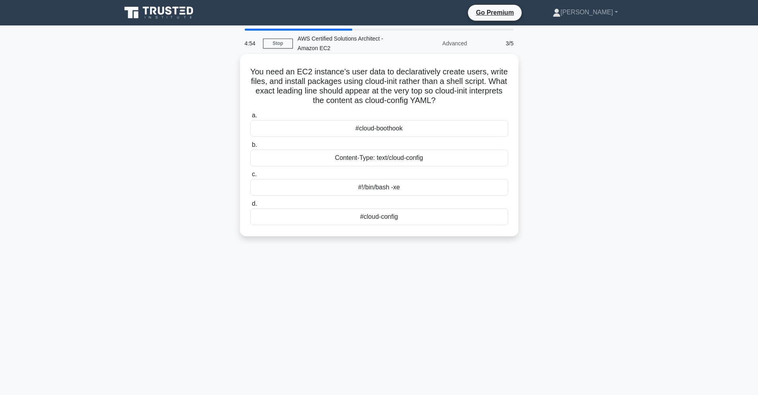
click at [390, 160] on div "Content-Type: text/cloud-config" at bounding box center [379, 158] width 258 height 17
click at [250, 148] on input "b. Content-Type: text/cloud-config" at bounding box center [250, 144] width 0 height 5
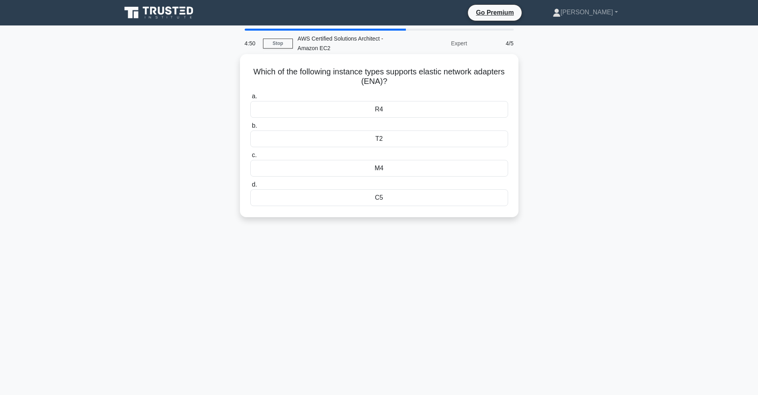
click at [382, 198] on div "C5" at bounding box center [379, 197] width 258 height 17
click at [250, 187] on input "d. C5" at bounding box center [250, 184] width 0 height 5
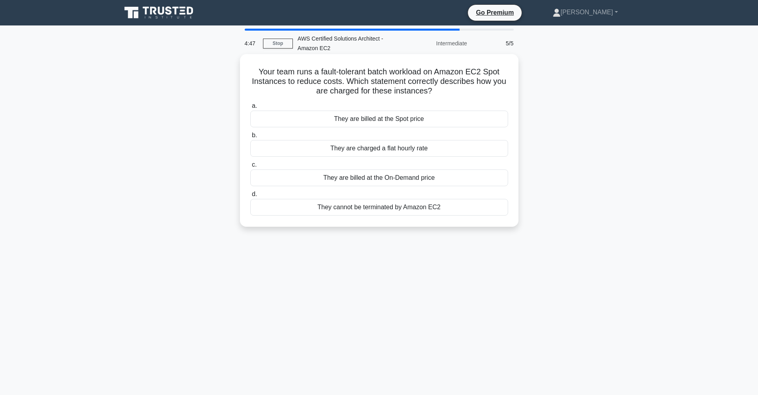
click at [414, 208] on div "They cannot be terminated by Amazon EC2" at bounding box center [379, 207] width 258 height 17
click at [250, 197] on input "d. They cannot be terminated by Amazon EC2" at bounding box center [250, 194] width 0 height 5
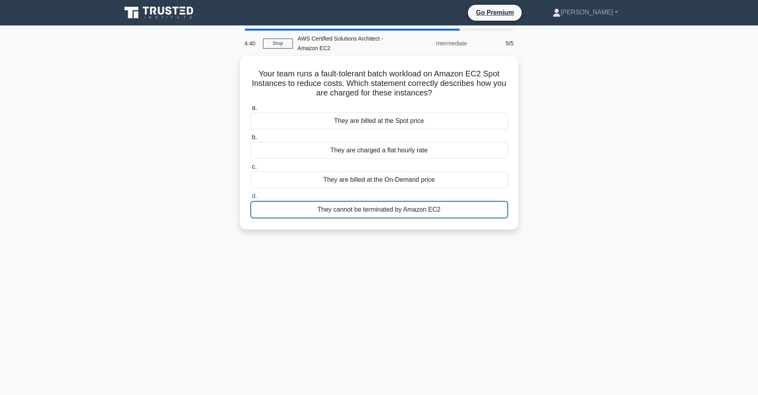
click at [607, 79] on div "Your team runs a fault-tolerant batch workload on Amazon EC2 Spot Instances to …" at bounding box center [379, 147] width 525 height 183
click at [167, 14] on icon at bounding box center [168, 10] width 6 height 8
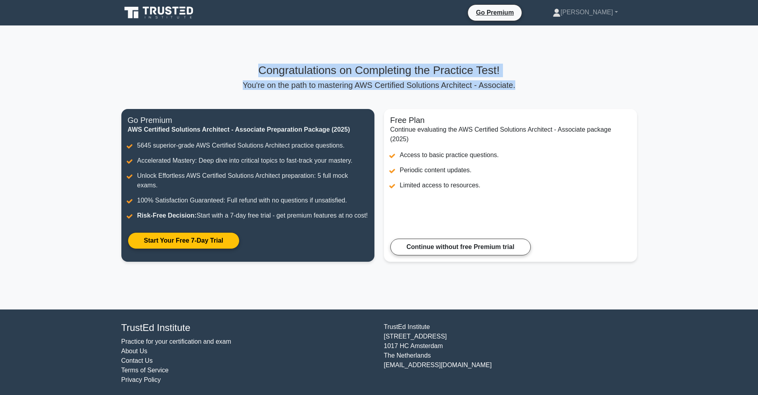
drag, startPoint x: 258, startPoint y: 67, endPoint x: 531, endPoint y: 89, distance: 274.5
click at [531, 89] on div "Congratulations on Completing the Practice Test! You're on the path to masterin…" at bounding box center [378, 77] width 515 height 26
click at [526, 90] on div at bounding box center [526, 90] width 0 height 0
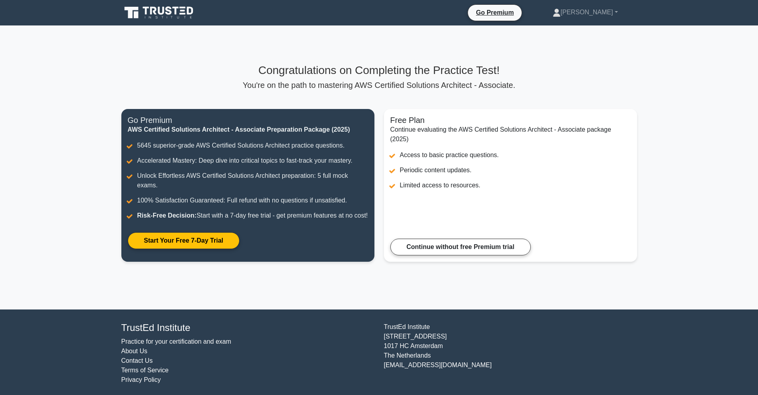
click at [550, 100] on div "Congratulations on Completing the Practice Test! You're on the path to masterin…" at bounding box center [379, 168] width 525 height 208
click at [409, 88] on p "You're on the path to mastering AWS Certified Solutions Architect - Associate." at bounding box center [378, 85] width 515 height 10
click at [468, 57] on div "Congratulations on Completing the Practice Test! You're on the path to masterin…" at bounding box center [379, 167] width 525 height 284
click at [459, 66] on h3 "Congratulations on Completing the Practice Test!" at bounding box center [378, 71] width 515 height 14
click at [303, 49] on div "Congratulations on Completing the Practice Test! You're on the path to masterin…" at bounding box center [379, 167] width 525 height 284
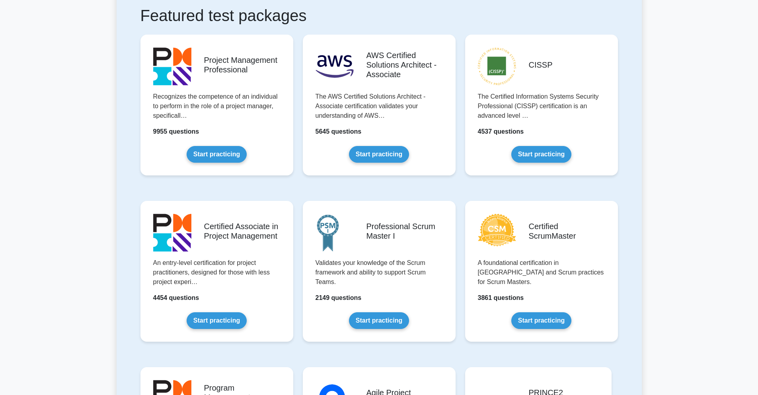
scroll to position [95, 0]
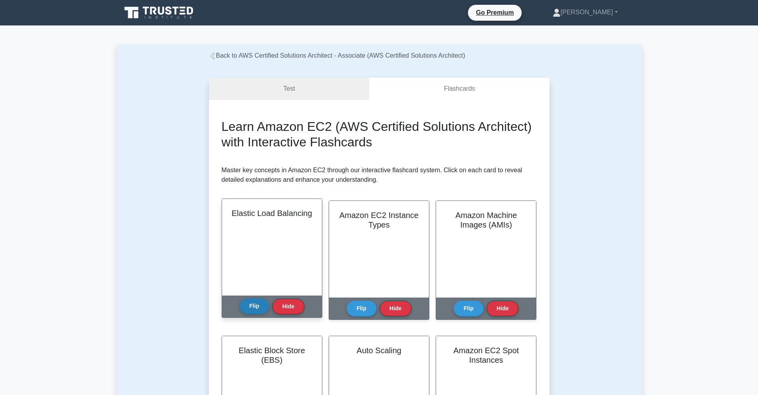
click at [245, 309] on button "Flip" at bounding box center [254, 306] width 30 height 16
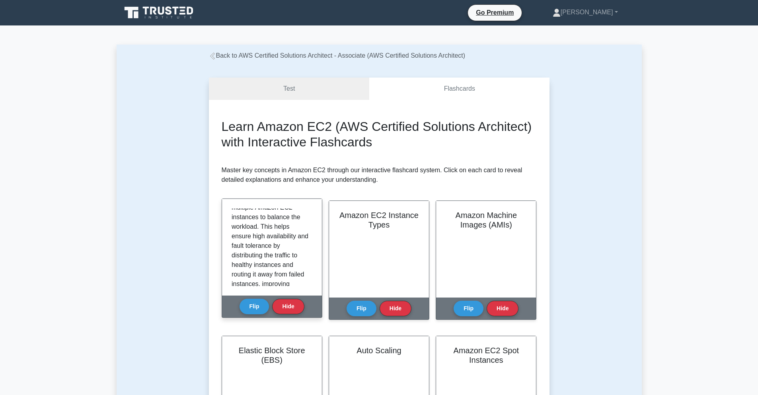
scroll to position [158, 0]
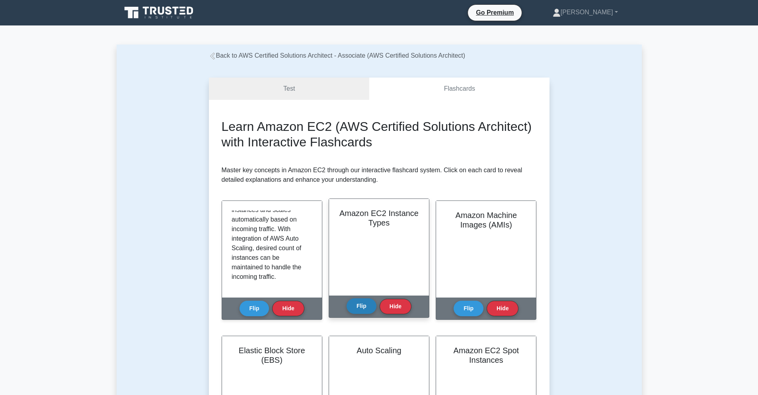
click at [362, 306] on button "Flip" at bounding box center [361, 306] width 30 height 16
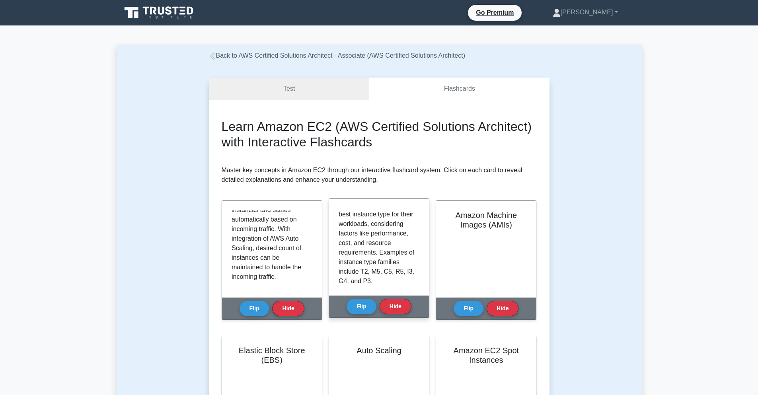
scroll to position [110, 0]
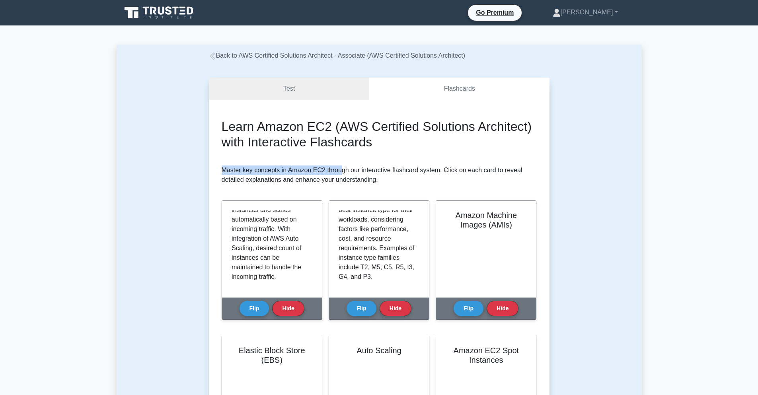
drag, startPoint x: 219, startPoint y: 168, endPoint x: 343, endPoint y: 167, distance: 123.7
click at [368, 178] on p "Master key concepts in Amazon EC2 through our interactive flashcard system. Cli…" at bounding box center [379, 174] width 315 height 19
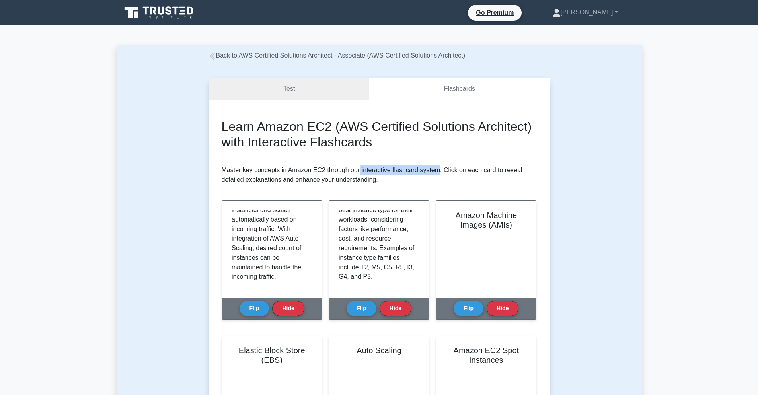
drag, startPoint x: 362, startPoint y: 170, endPoint x: 441, endPoint y: 169, distance: 78.3
click at [441, 169] on p "Master key concepts in Amazon EC2 through our interactive flashcard system. Cli…" at bounding box center [379, 174] width 315 height 19
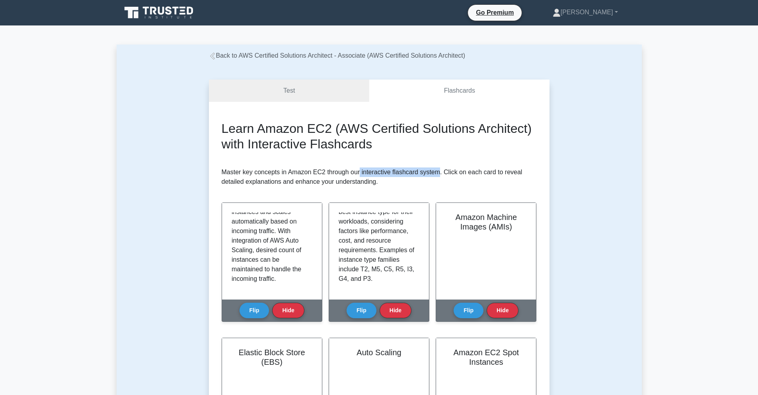
click at [435, 155] on div at bounding box center [435, 155] width 0 height 0
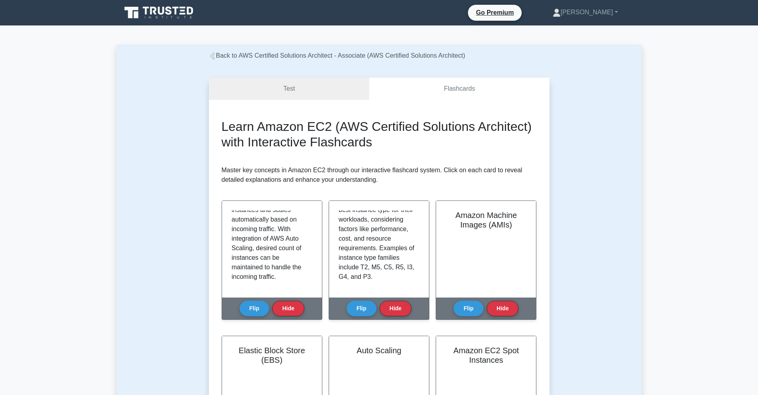
click at [514, 183] on p "Master key concepts in Amazon EC2 through our interactive flashcard system. Cli…" at bounding box center [379, 174] width 315 height 19
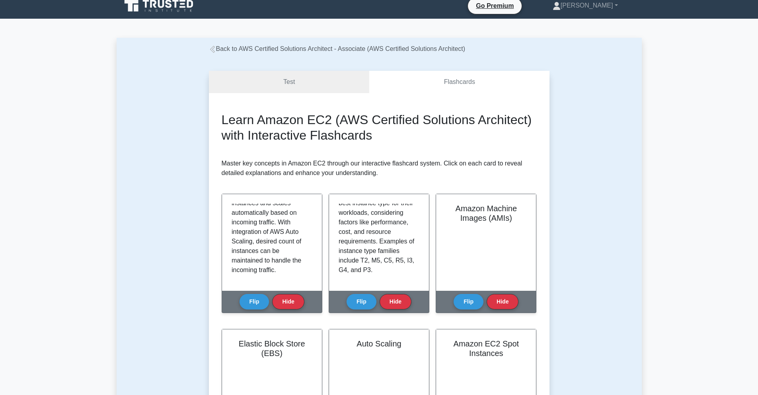
scroll to position [0, 0]
